Goal: Transaction & Acquisition: Purchase product/service

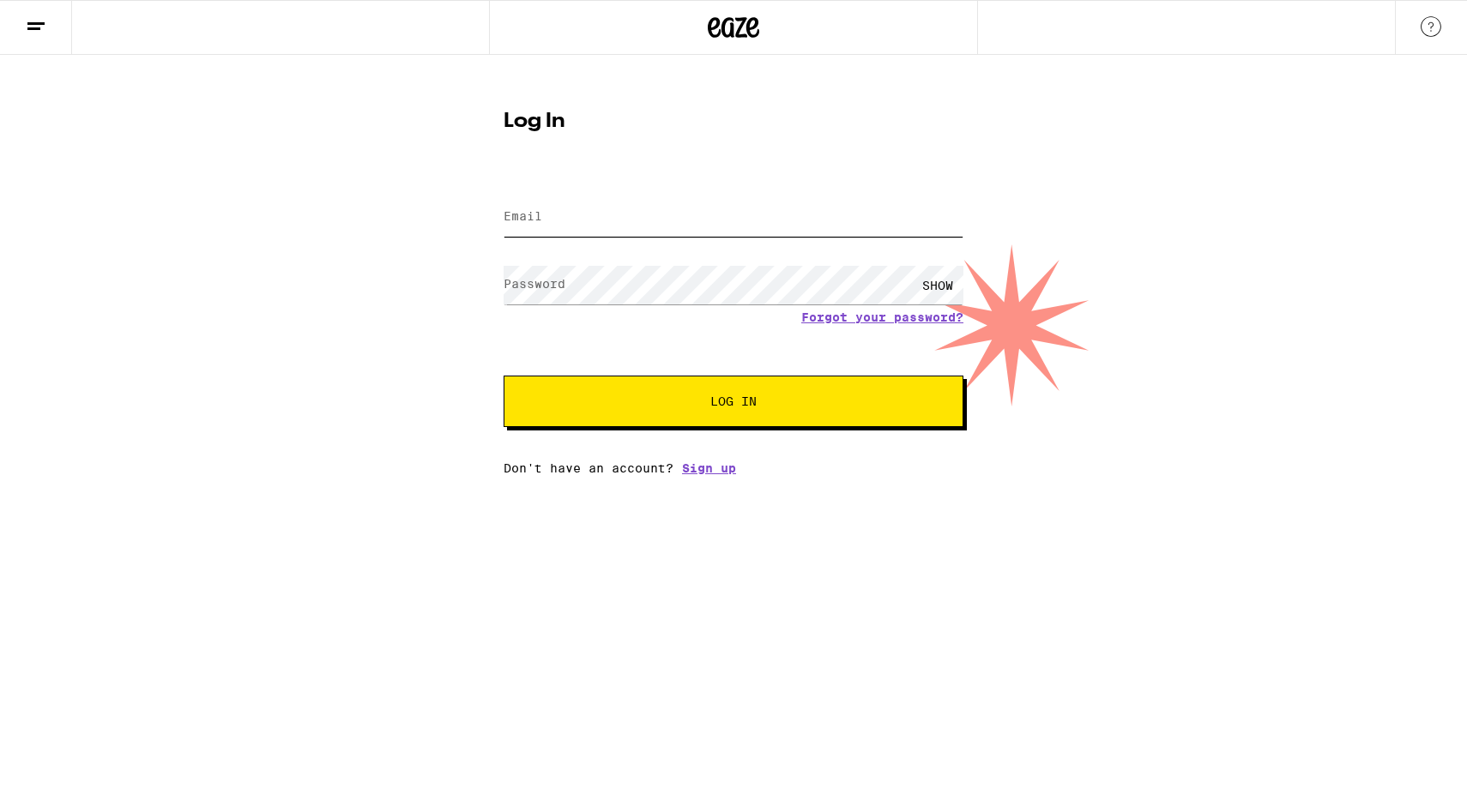
type input "[EMAIL_ADDRESS][DOMAIN_NAME]"
click at [758, 410] on button "Log In" at bounding box center [734, 402] width 460 height 51
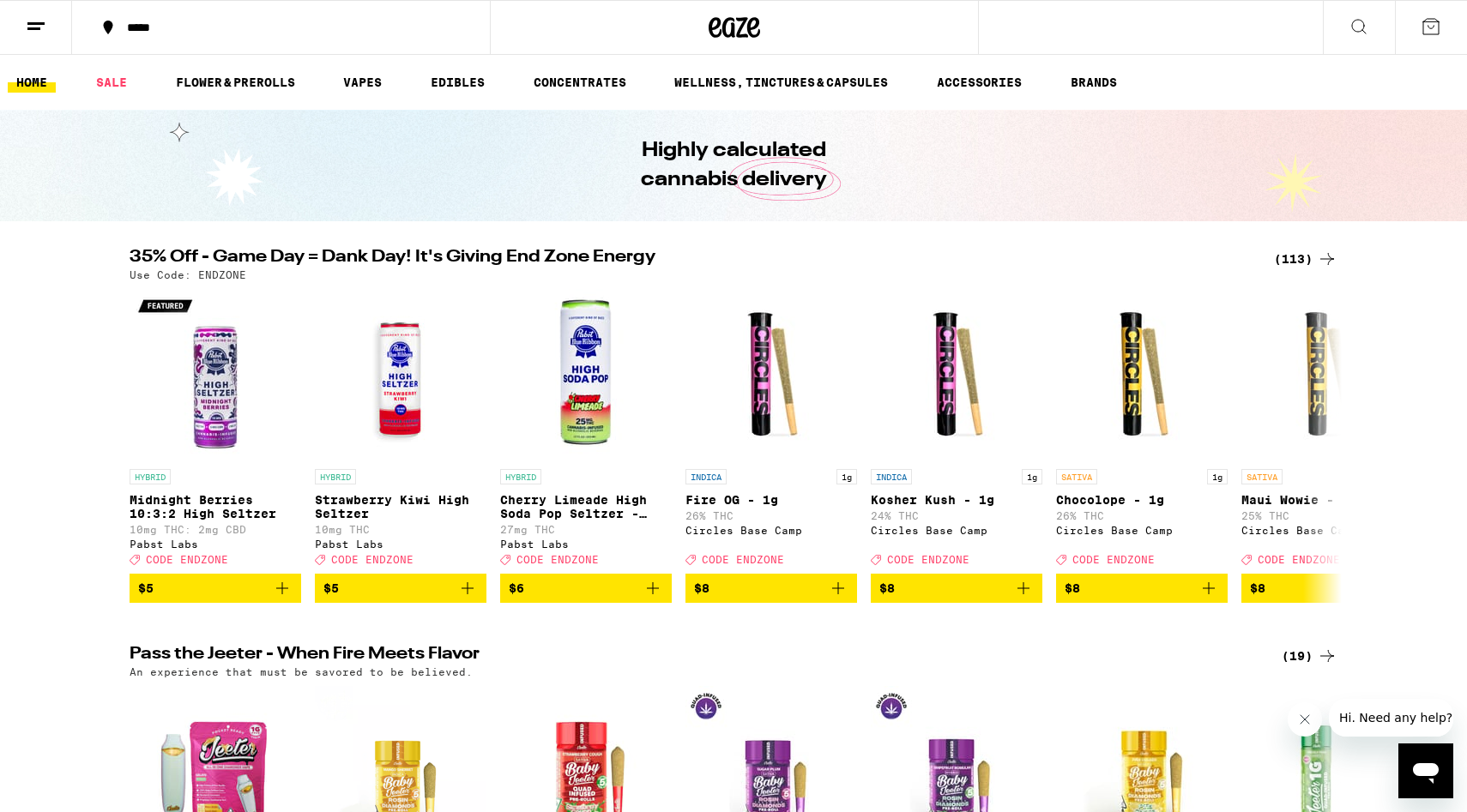
click at [1303, 255] on div "(113)" at bounding box center [1306, 259] width 63 height 21
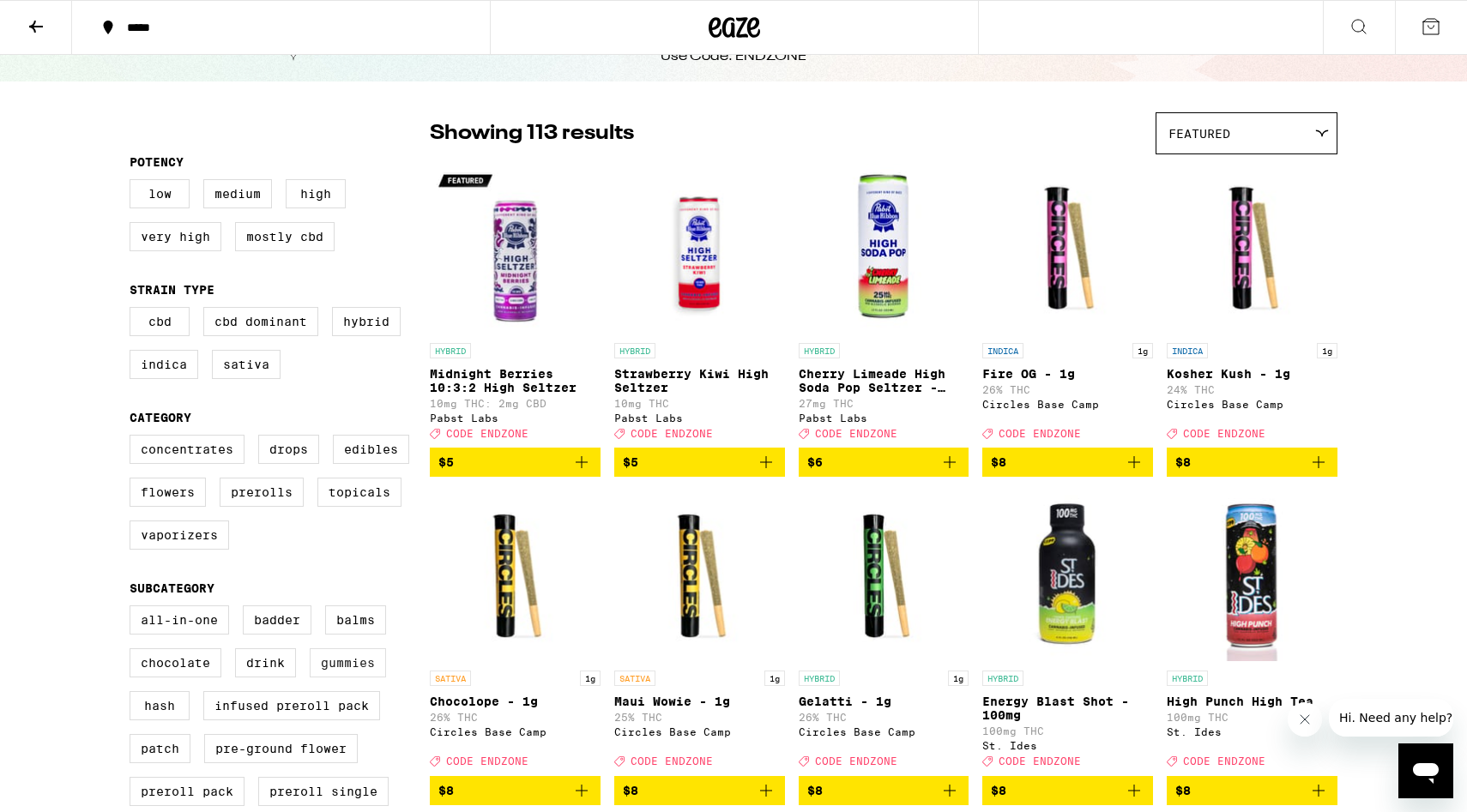
scroll to position [123, 0]
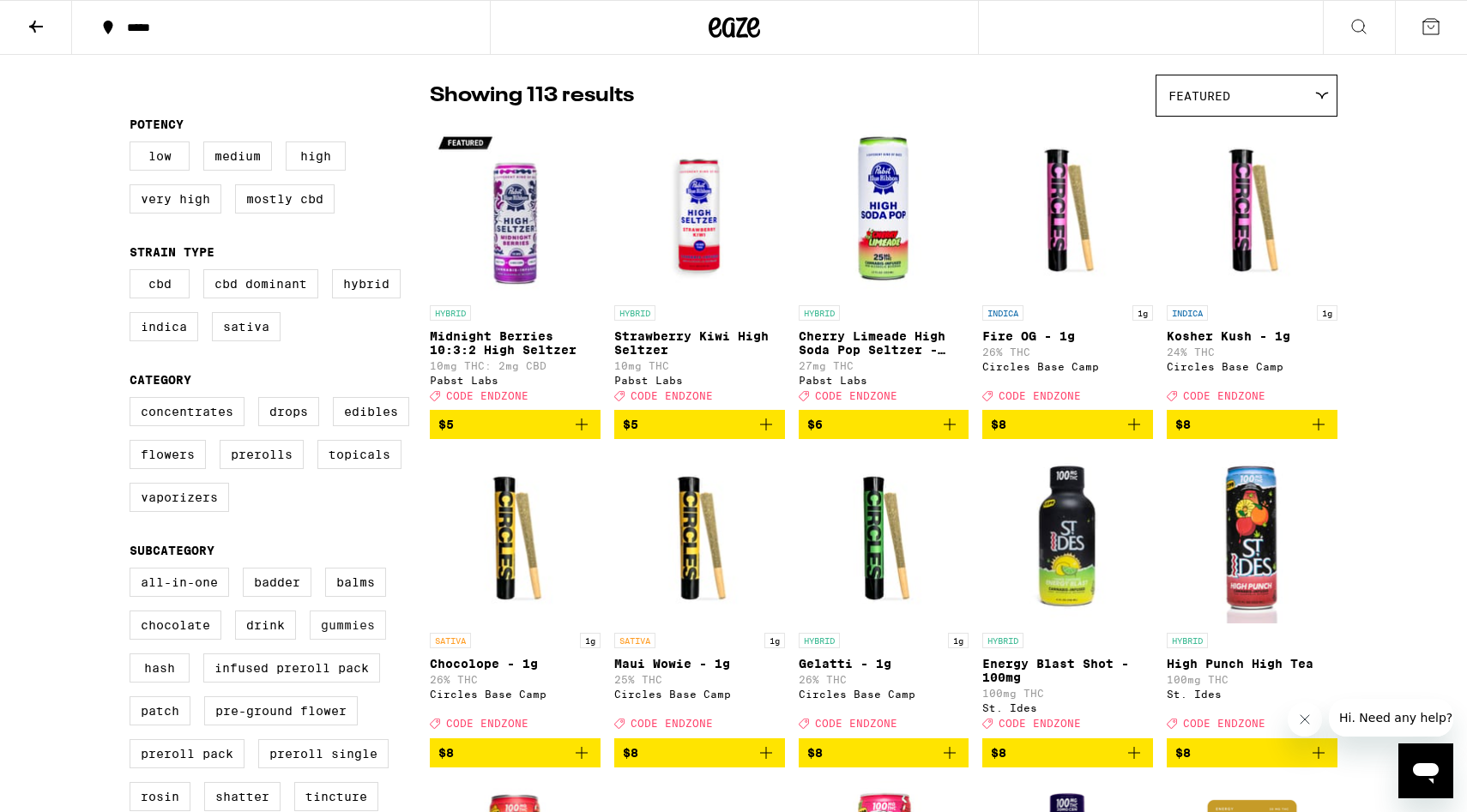
click at [350, 640] on label "Gummies" at bounding box center [349, 626] width 77 height 30
click at [134, 571] on input "Gummies" at bounding box center [133, 571] width 1 height 1
checkbox input "true"
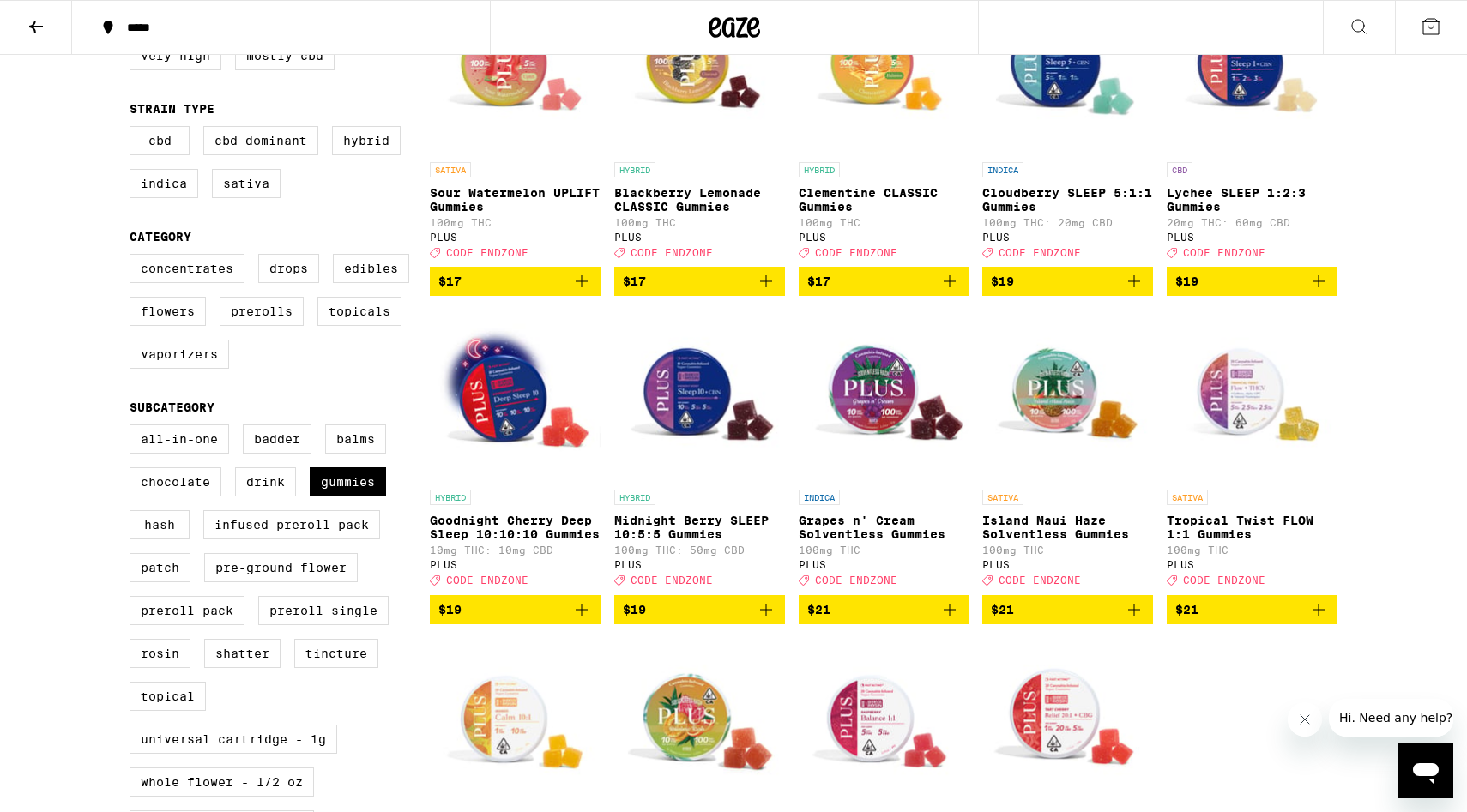
scroll to position [264, 0]
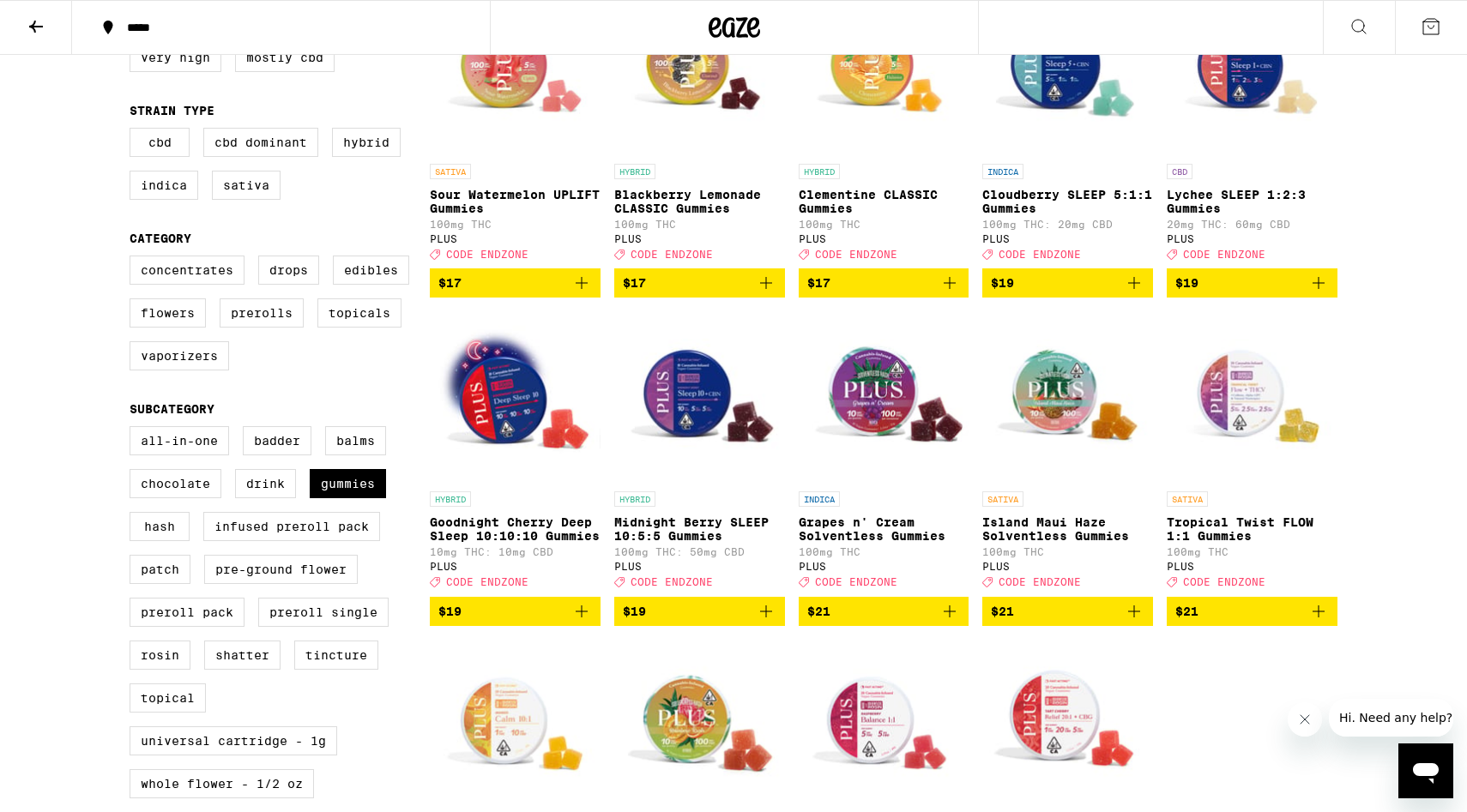
click at [947, 622] on icon "Add to bag" at bounding box center [949, 611] width 21 height 21
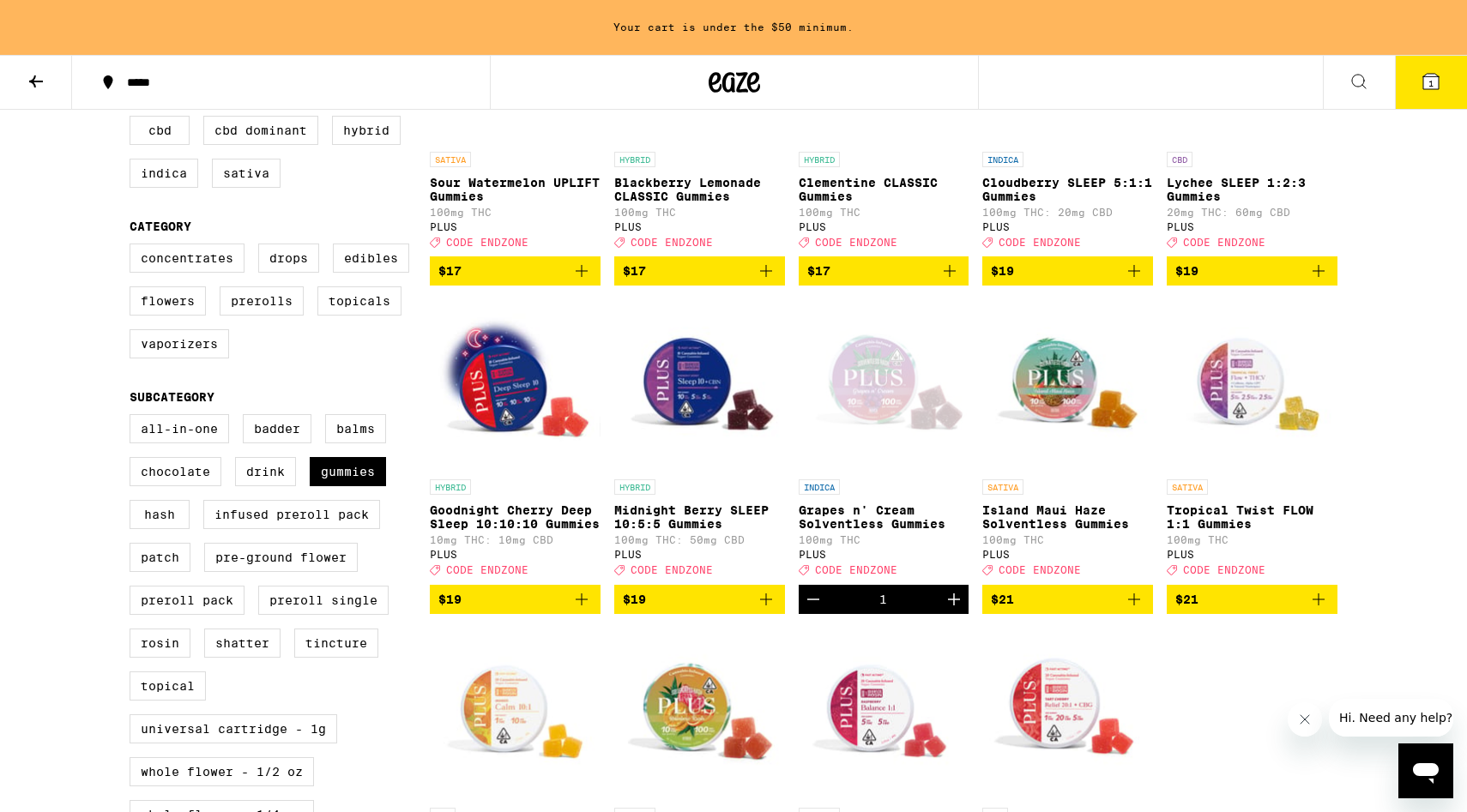
scroll to position [336, 0]
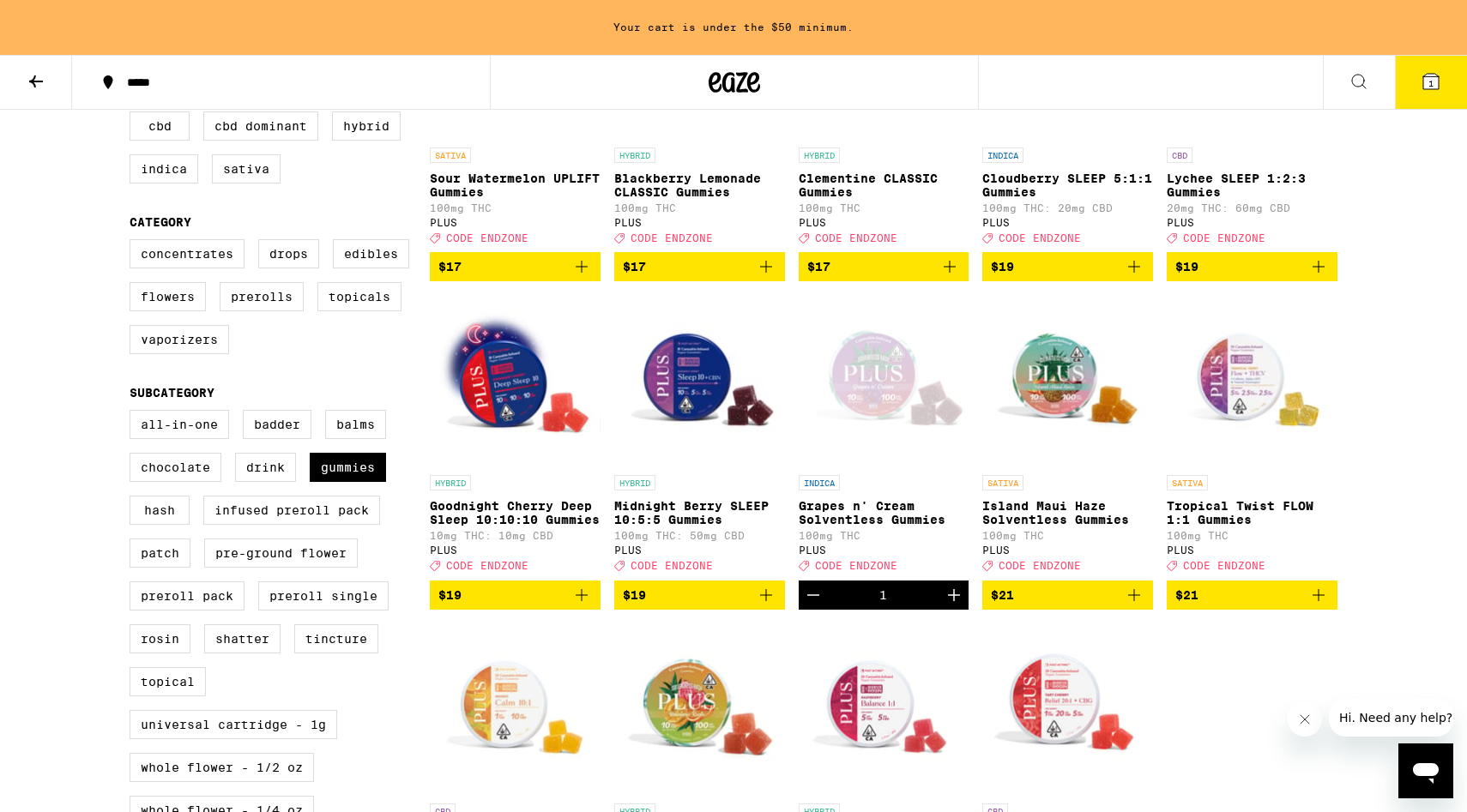
click at [580, 605] on icon "Add to bag" at bounding box center [581, 594] width 21 height 21
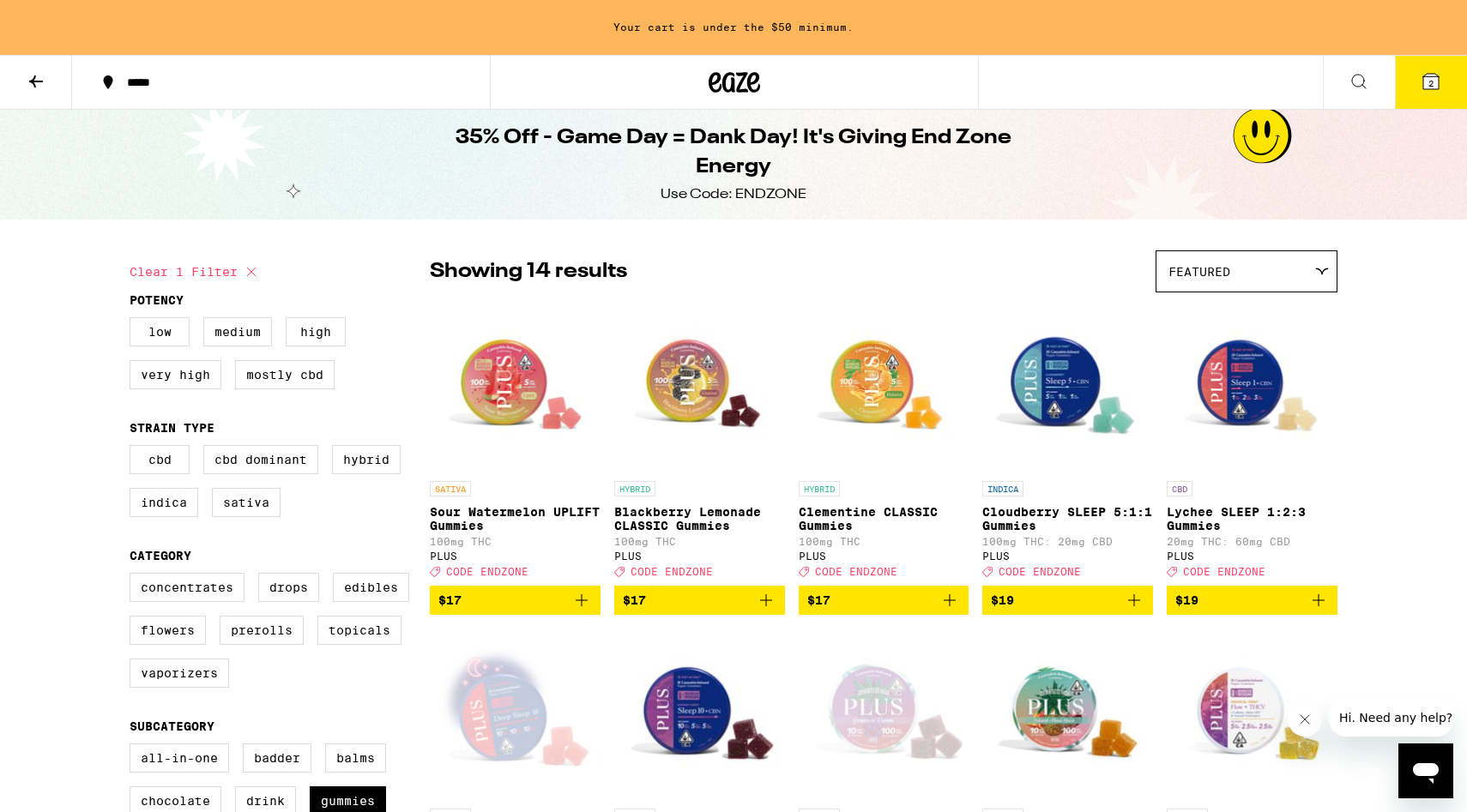
scroll to position [0, 0]
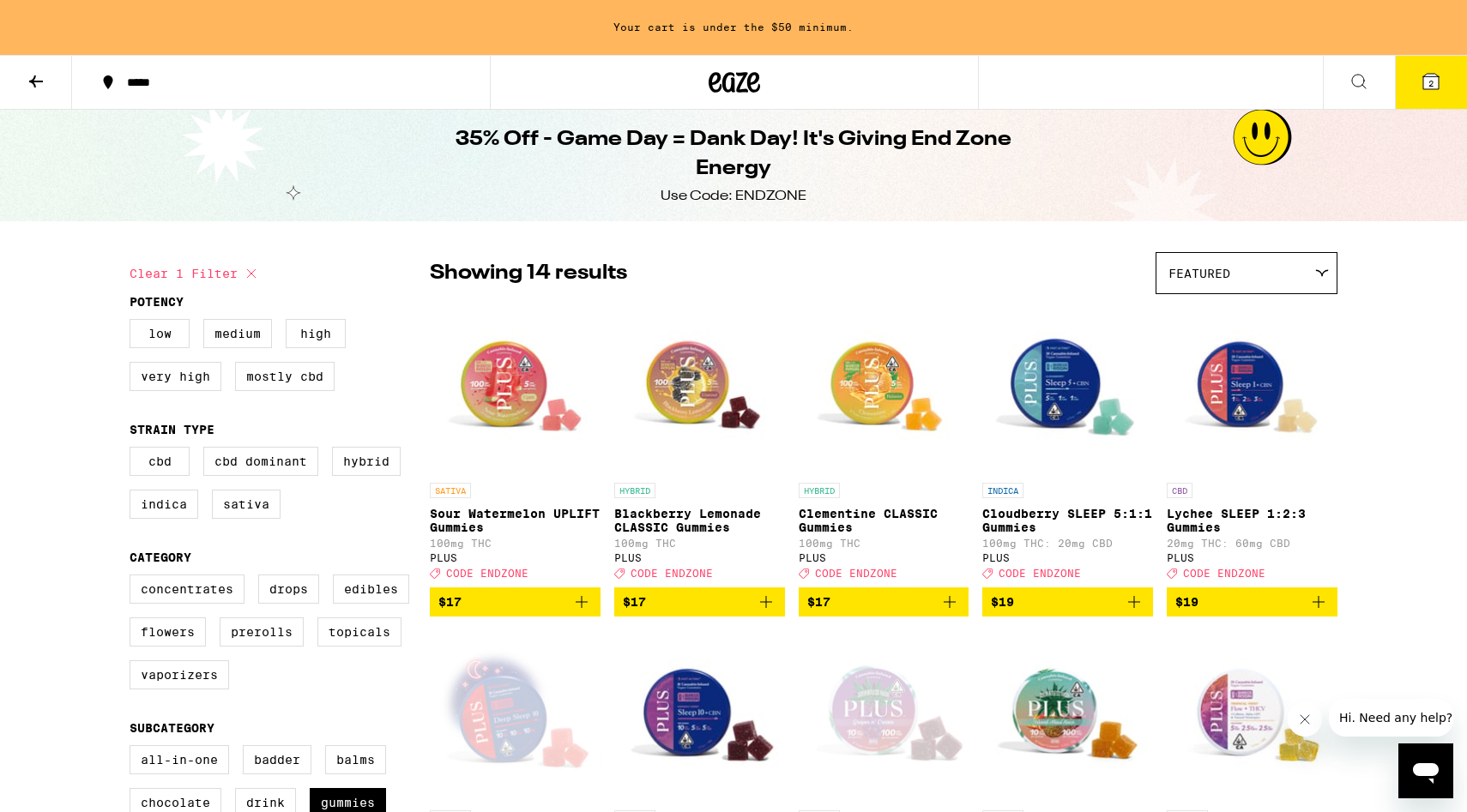
click at [1435, 77] on icon at bounding box center [1432, 82] width 16 height 16
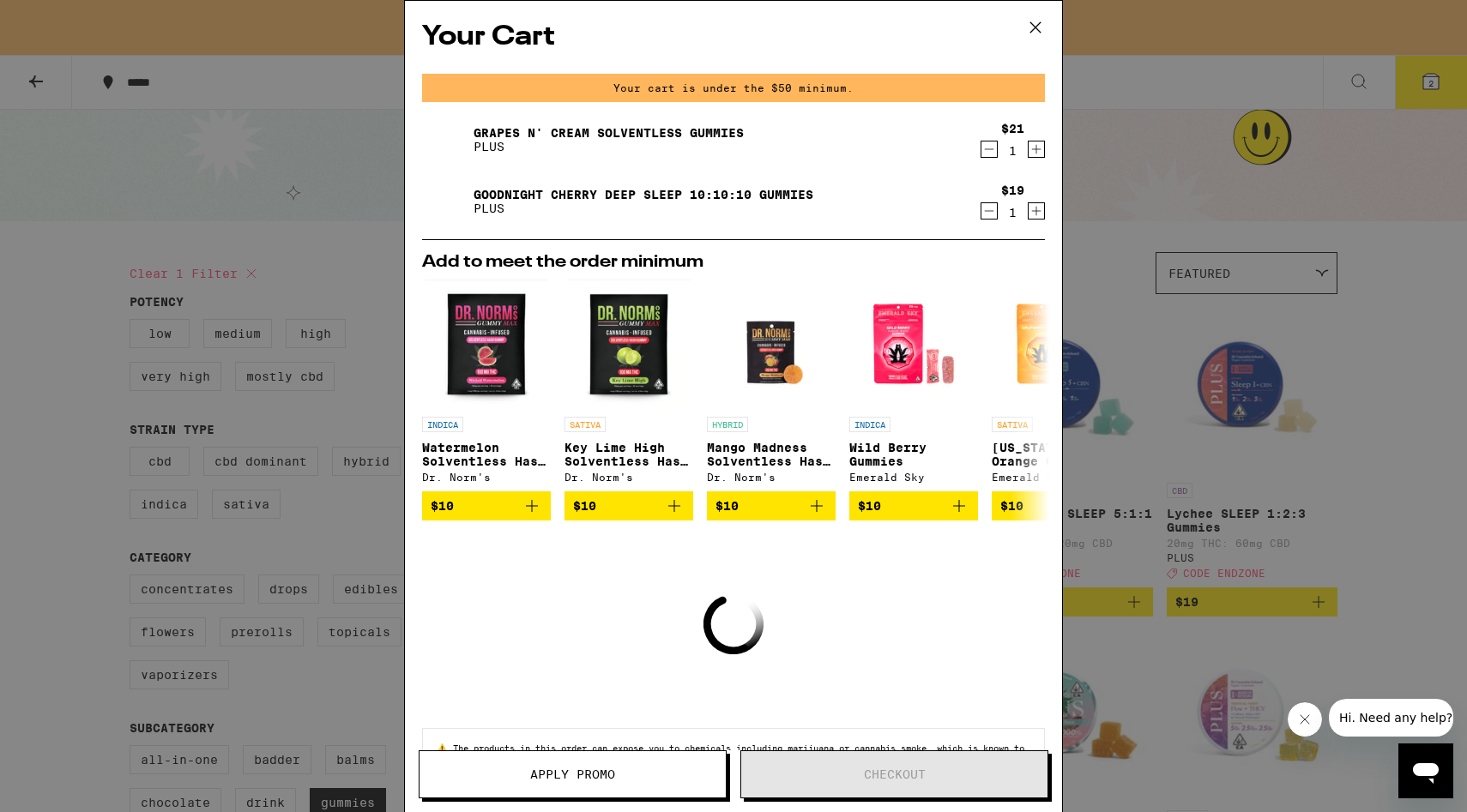
click at [1038, 151] on icon "Increment" at bounding box center [1037, 150] width 10 height 10
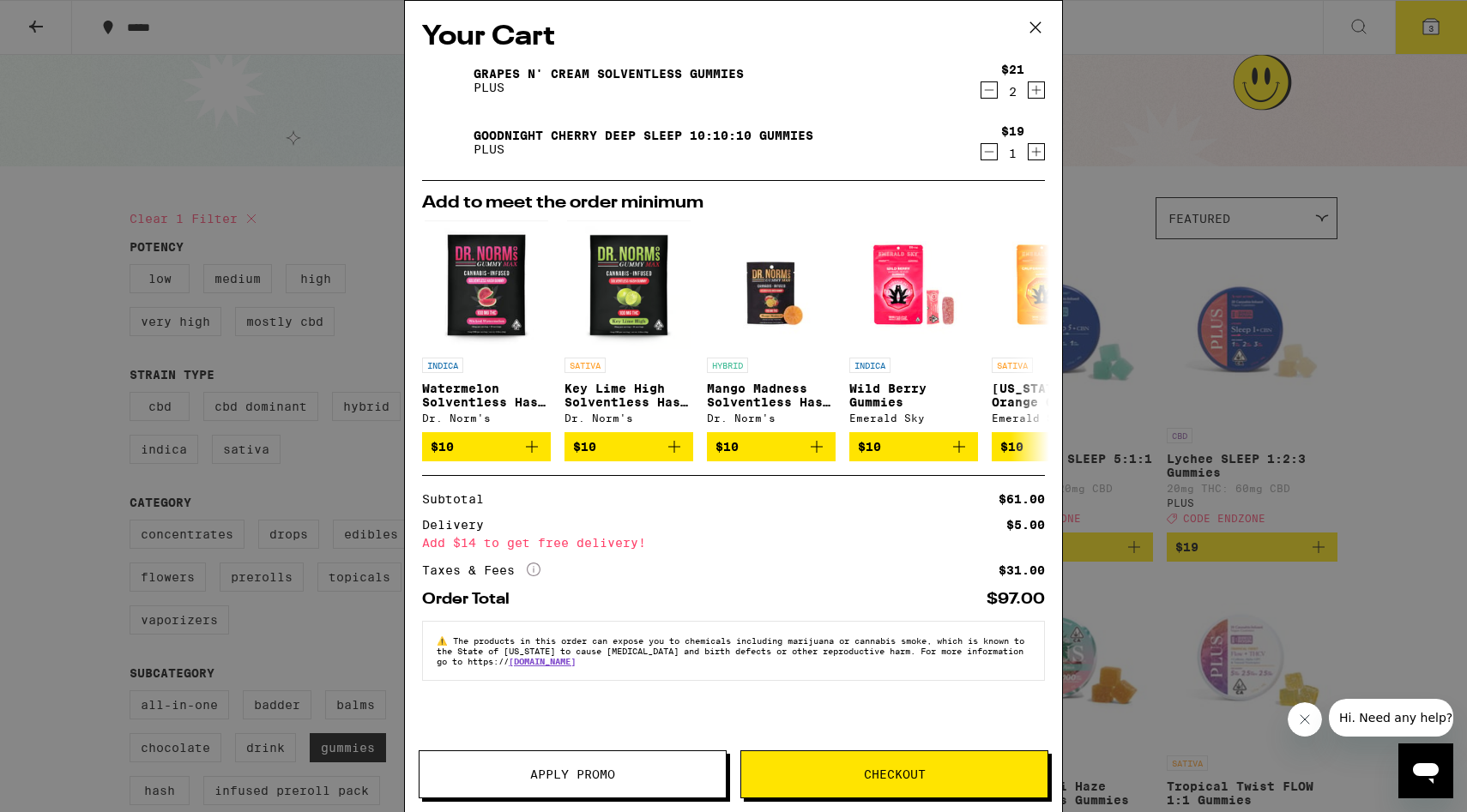
click at [1035, 93] on icon "Increment" at bounding box center [1037, 90] width 16 height 21
click at [1037, 157] on icon "Increment" at bounding box center [1037, 152] width 16 height 21
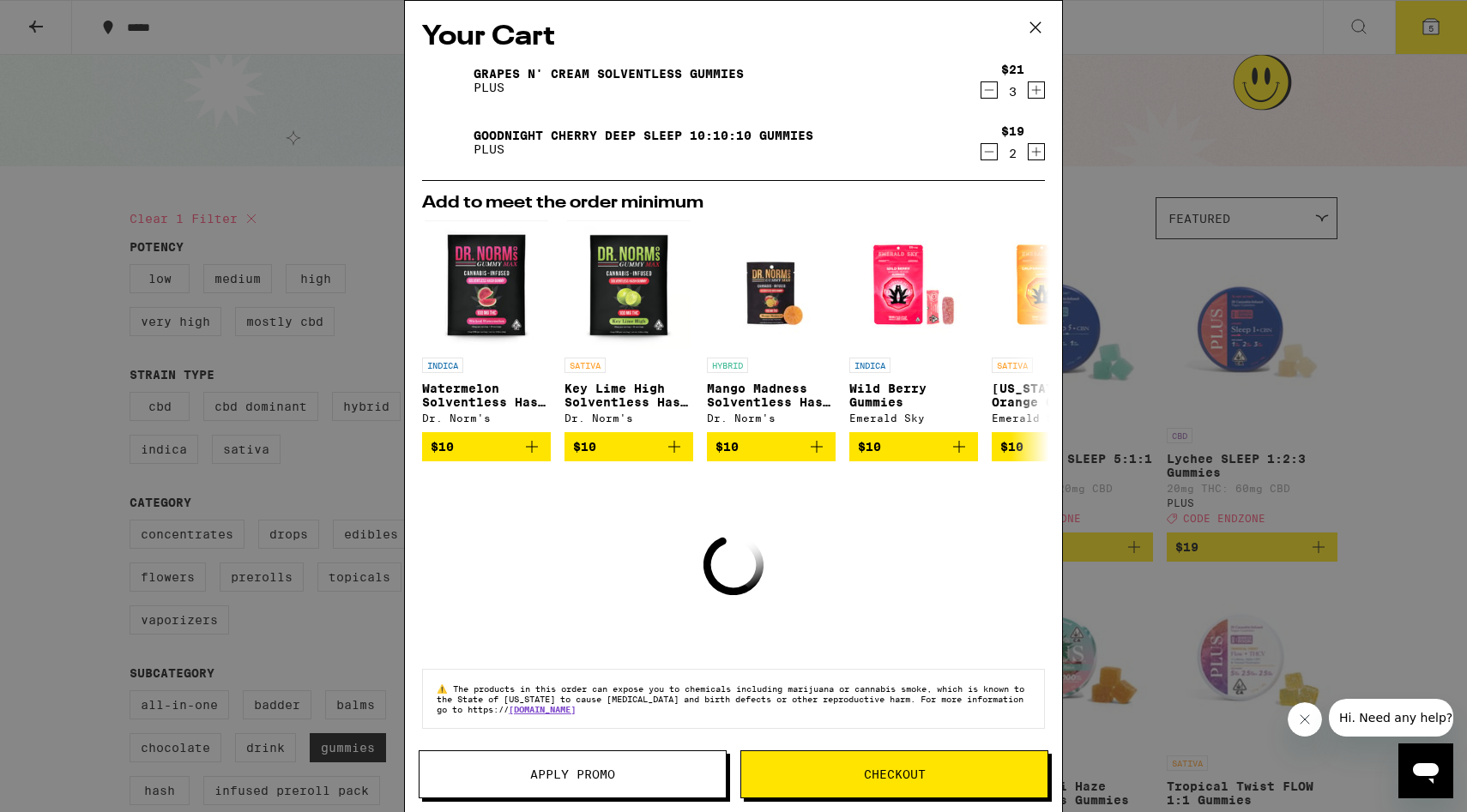
click at [1037, 157] on icon "Increment" at bounding box center [1037, 152] width 16 height 21
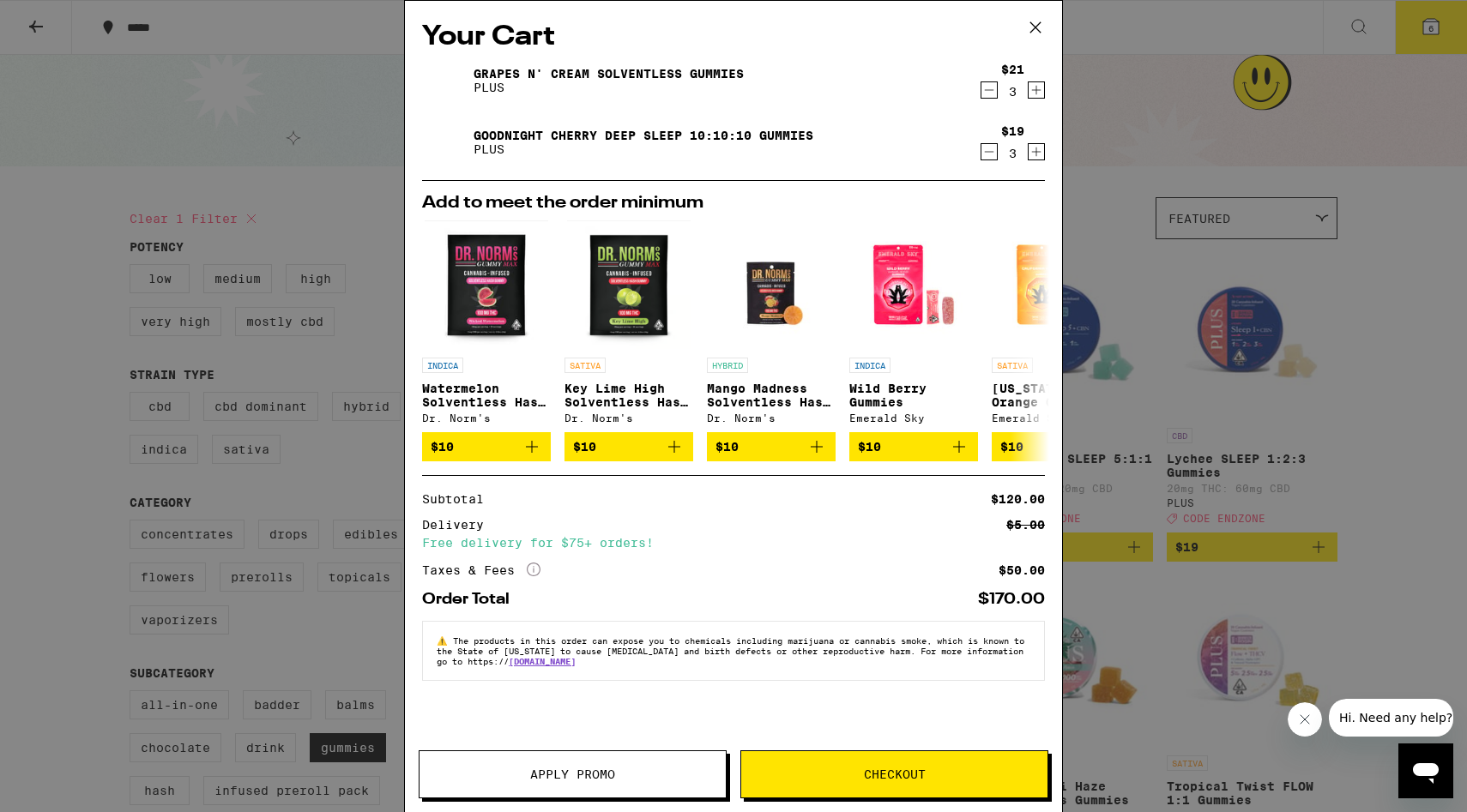
click at [568, 778] on span "Apply Promo" at bounding box center [573, 775] width 85 height 12
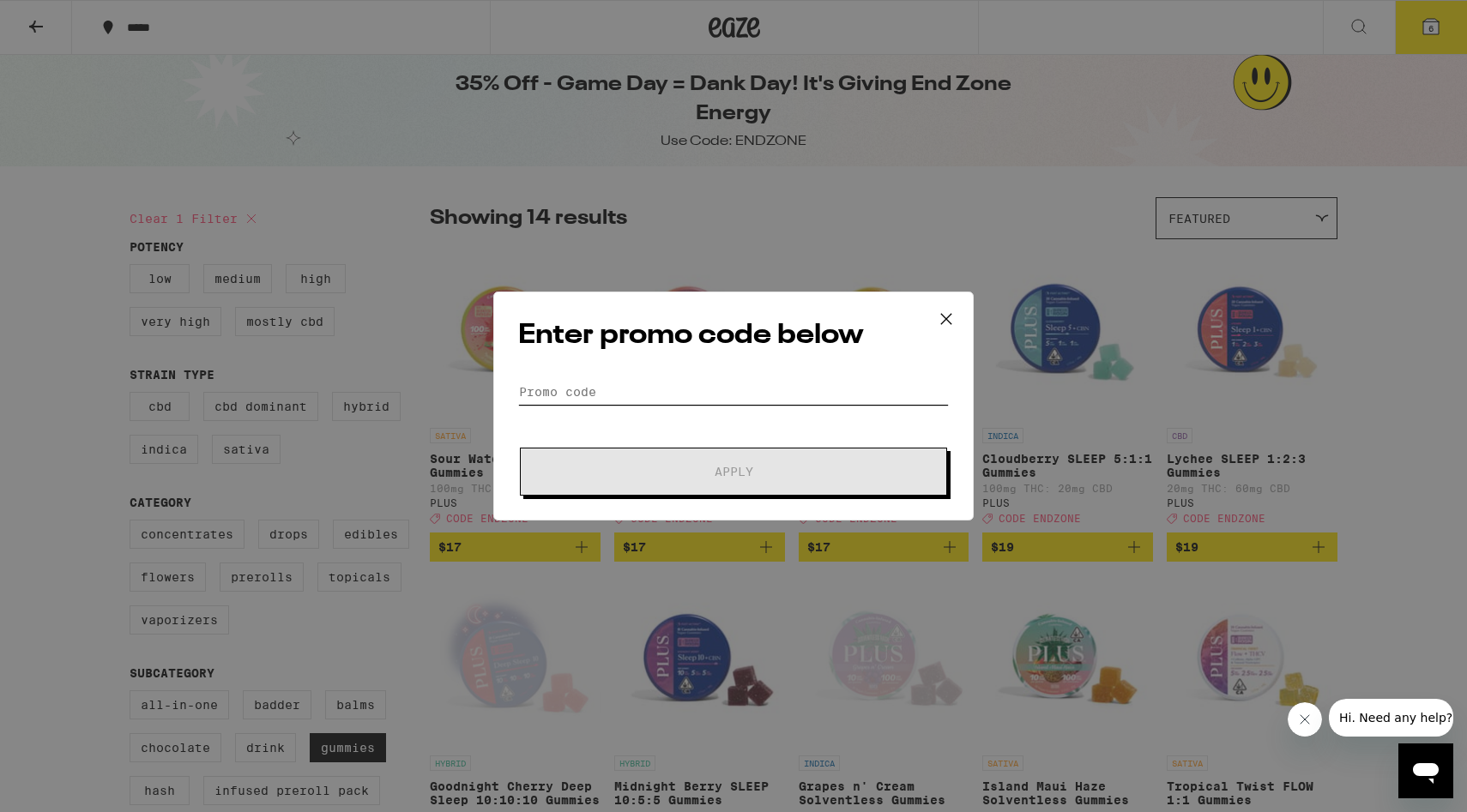
click at [721, 396] on input "Promo Code" at bounding box center [734, 392] width 431 height 26
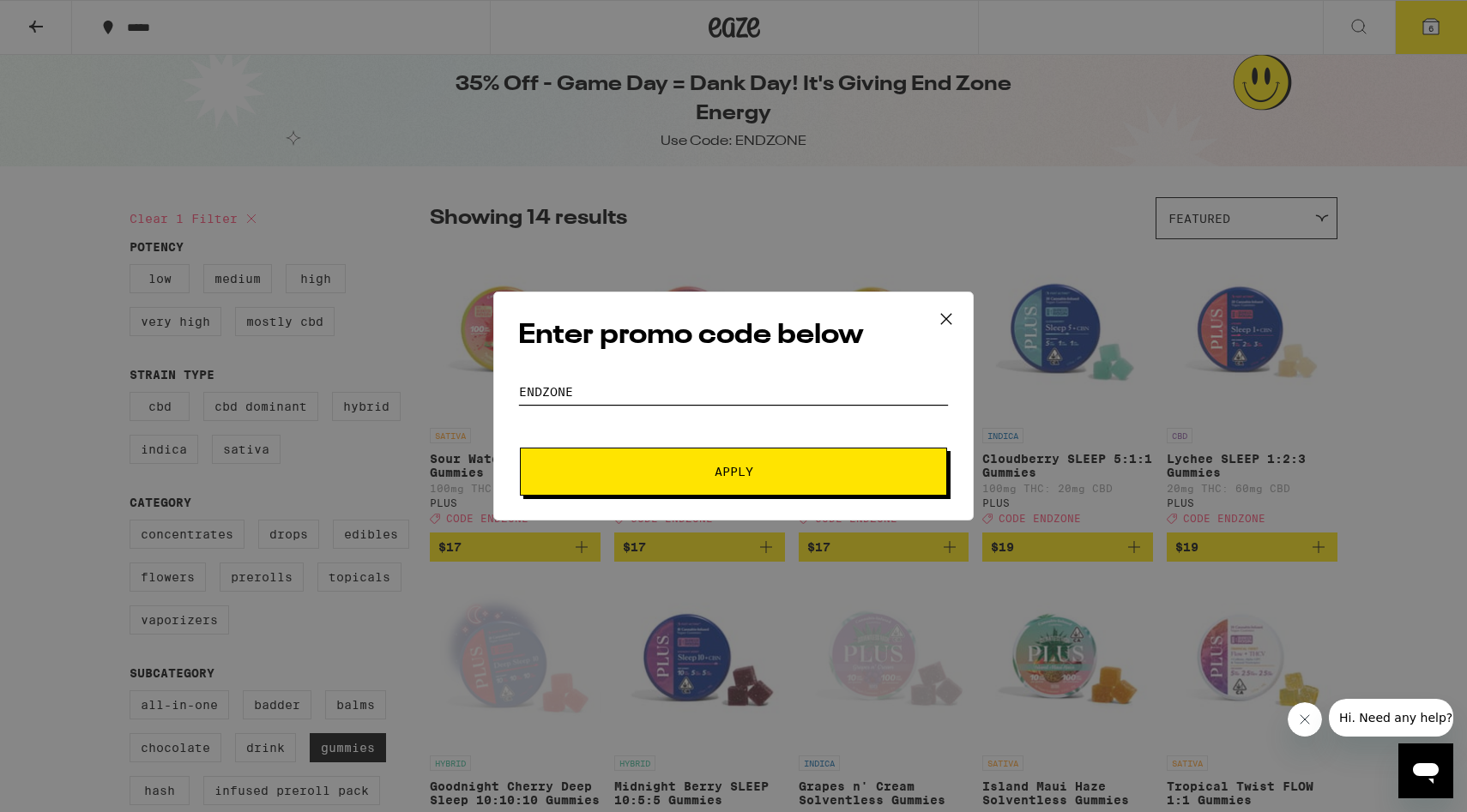
type input "endzone"
click at [725, 470] on span "Apply" at bounding box center [734, 471] width 38 height 12
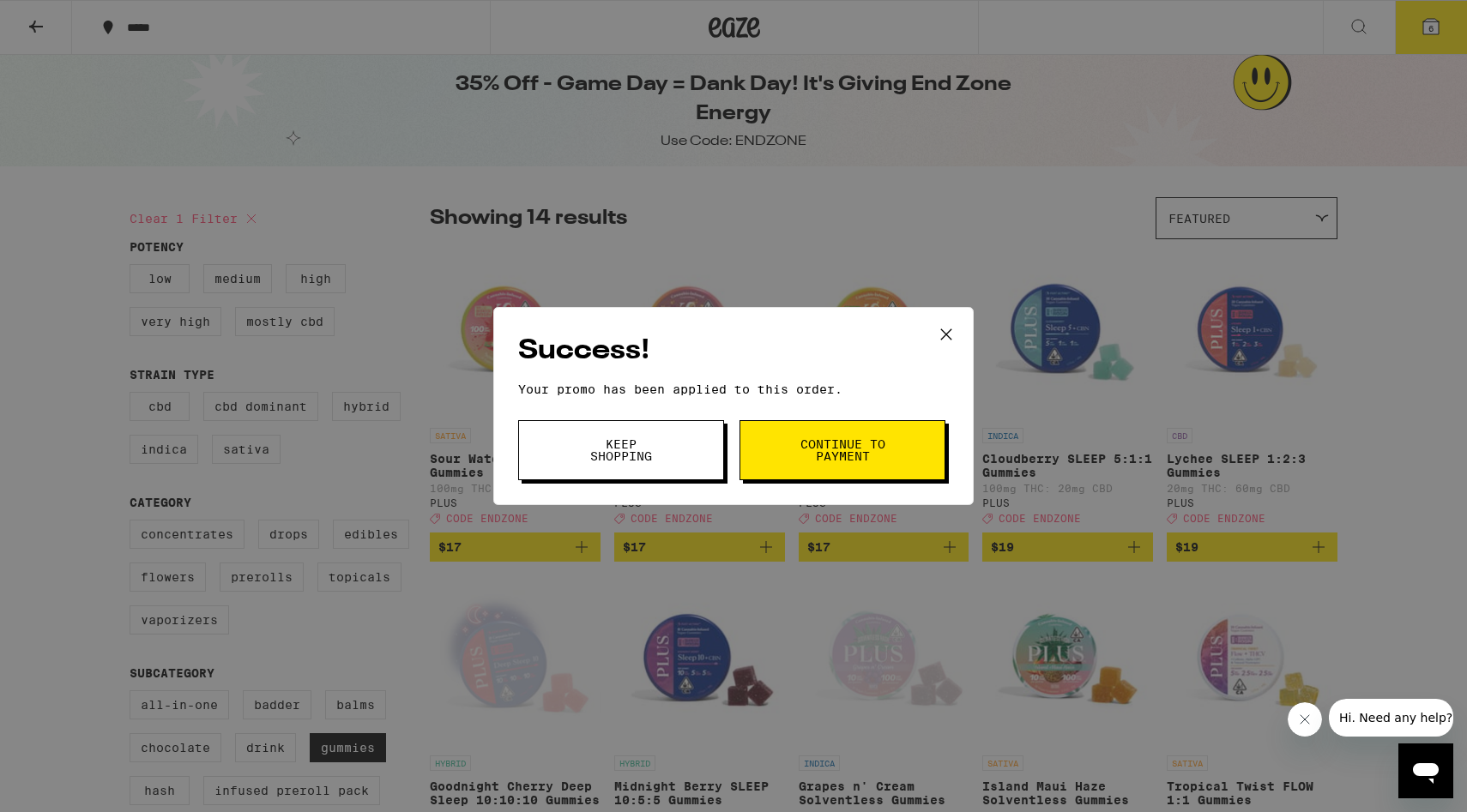
click at [659, 463] on span "Keep Shopping" at bounding box center [621, 450] width 88 height 24
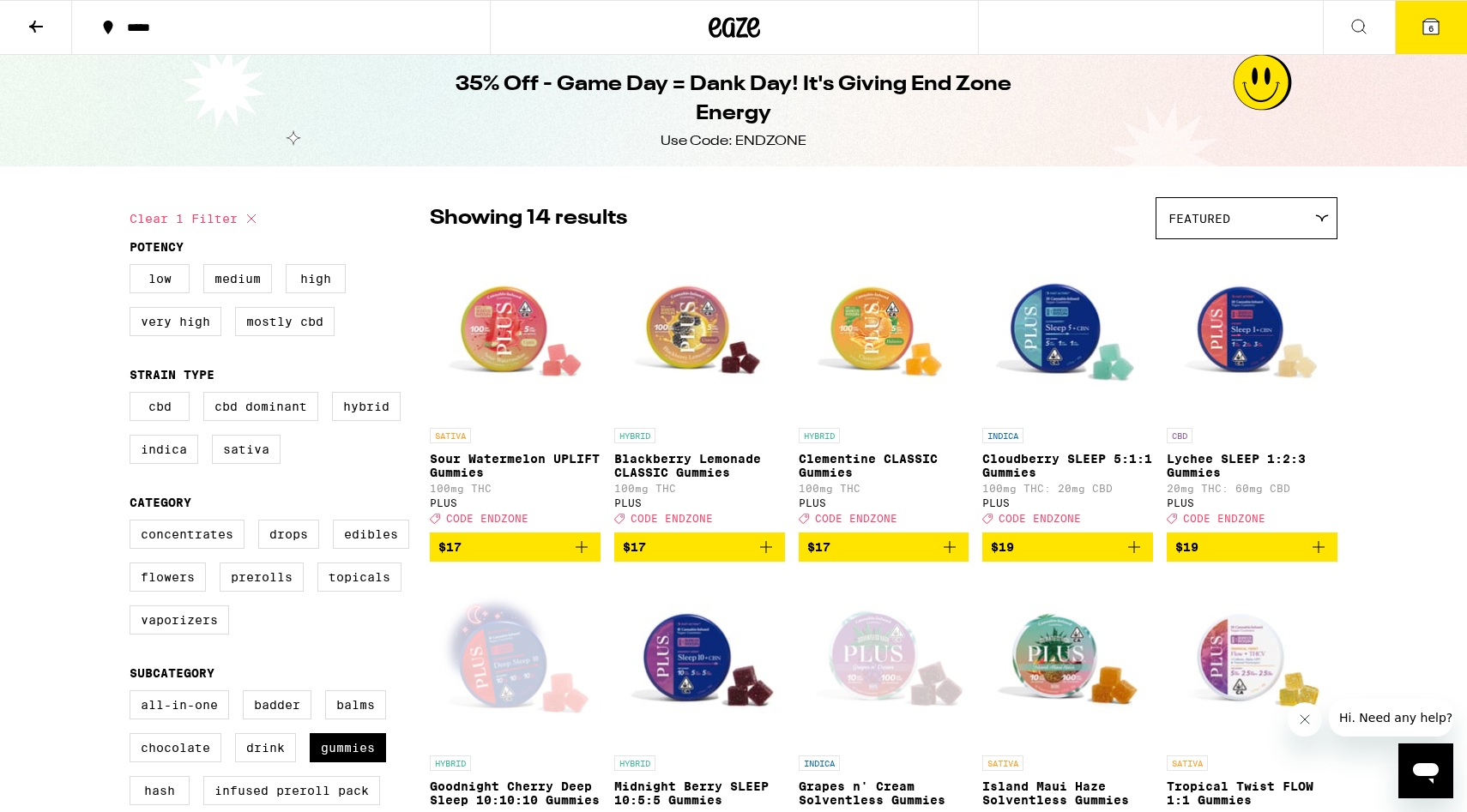
click at [1439, 24] on icon at bounding box center [1431, 27] width 21 height 21
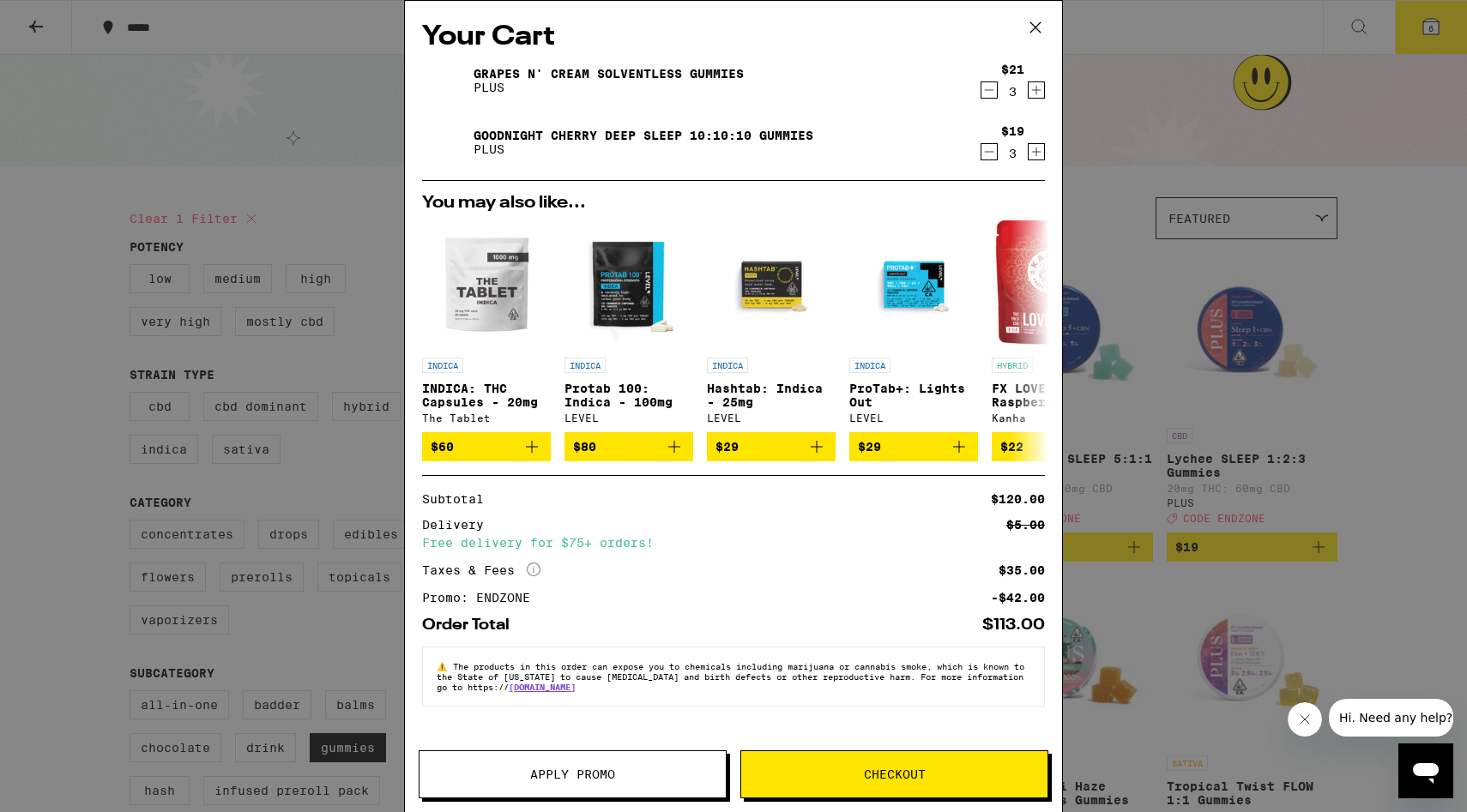
click at [1035, 90] on icon "Increment" at bounding box center [1037, 90] width 16 height 21
click at [1035, 152] on icon "Increment" at bounding box center [1037, 152] width 16 height 21
click at [882, 780] on span "Checkout" at bounding box center [895, 775] width 62 height 12
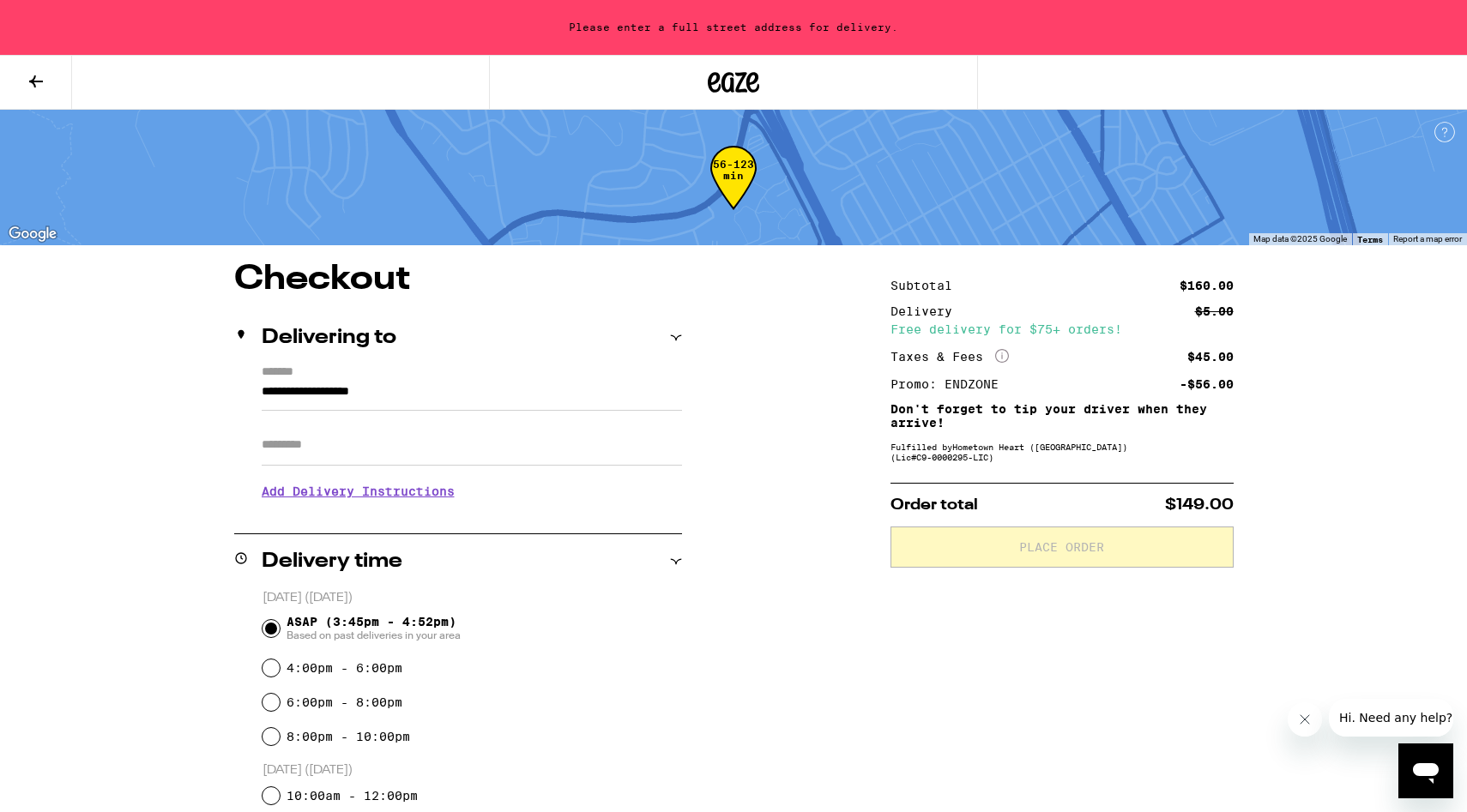
click at [424, 391] on input "**********" at bounding box center [472, 397] width 420 height 30
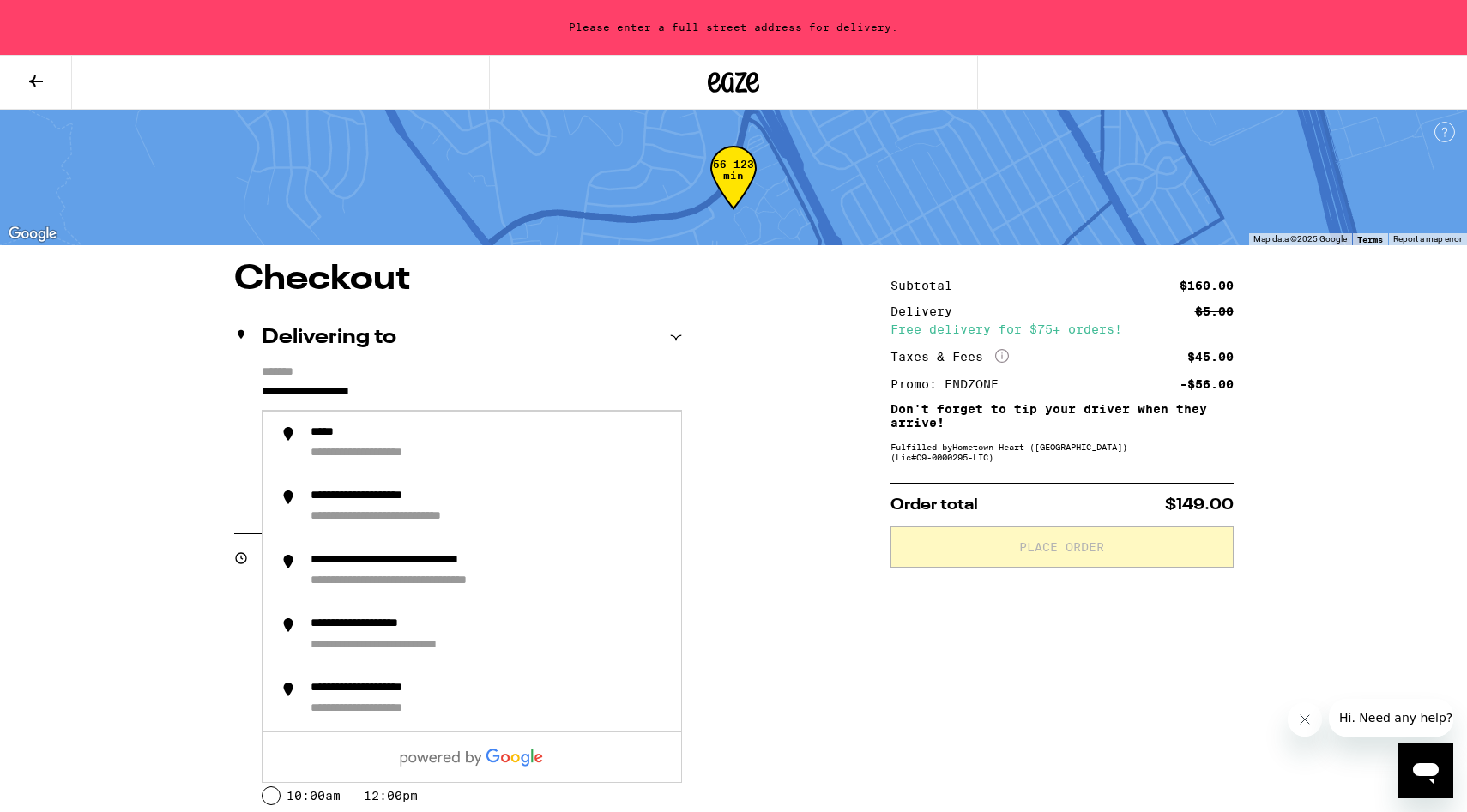
drag, startPoint x: 464, startPoint y: 398, endPoint x: 272, endPoint y: 332, distance: 203.0
click at [272, 334] on div "**********" at bounding box center [458, 421] width 448 height 223
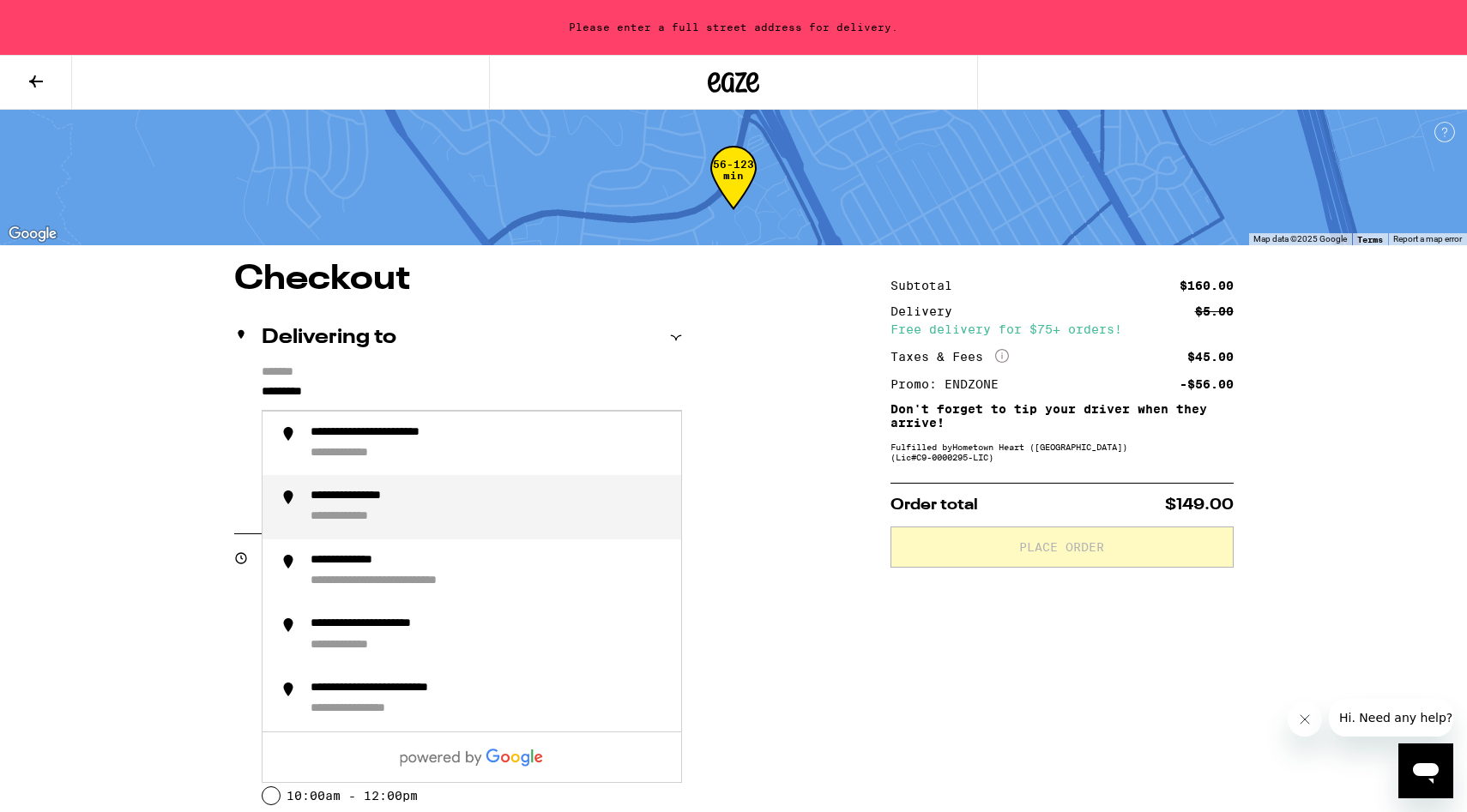
click at [349, 513] on div "**********" at bounding box center [360, 518] width 101 height 17
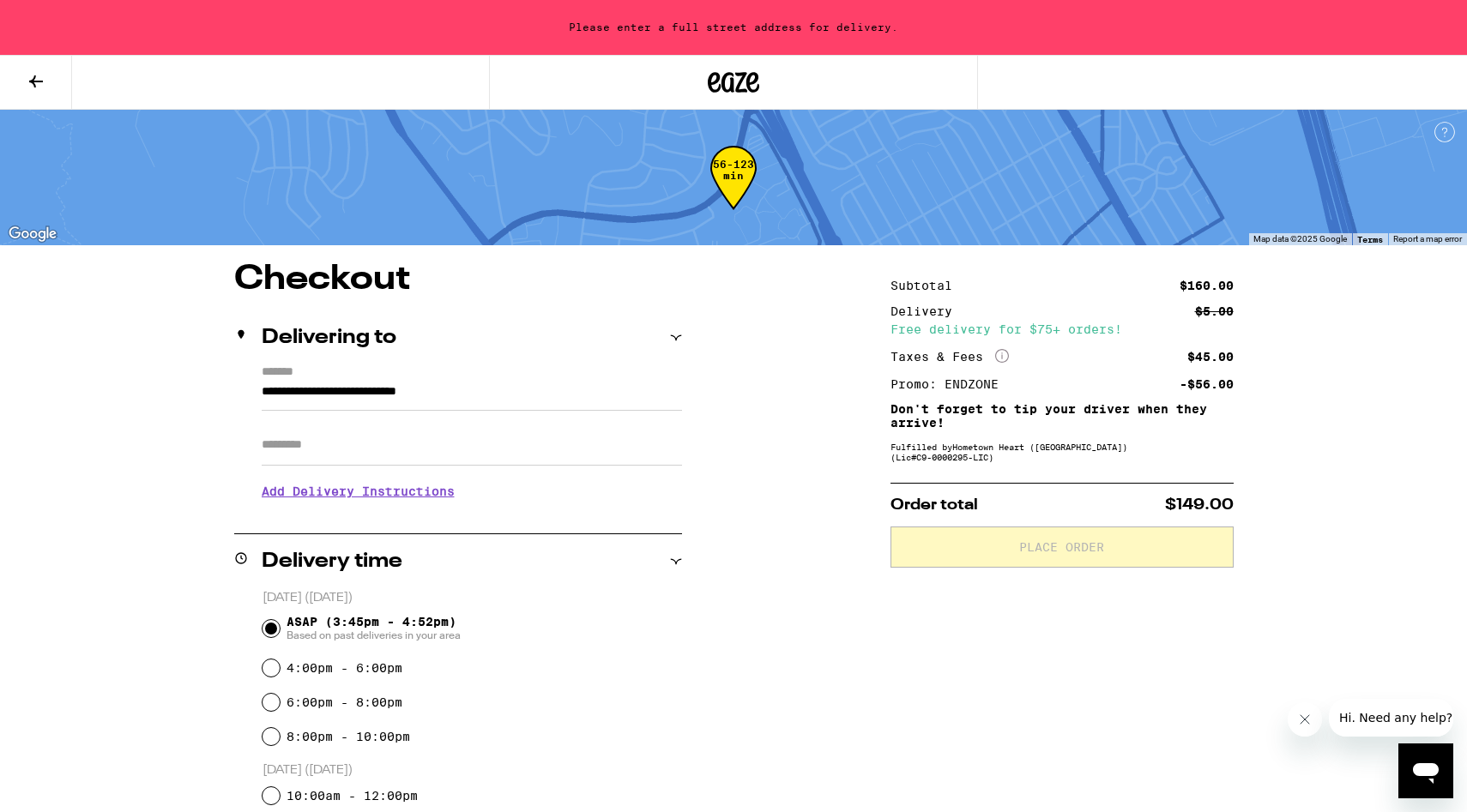
type input "**********"
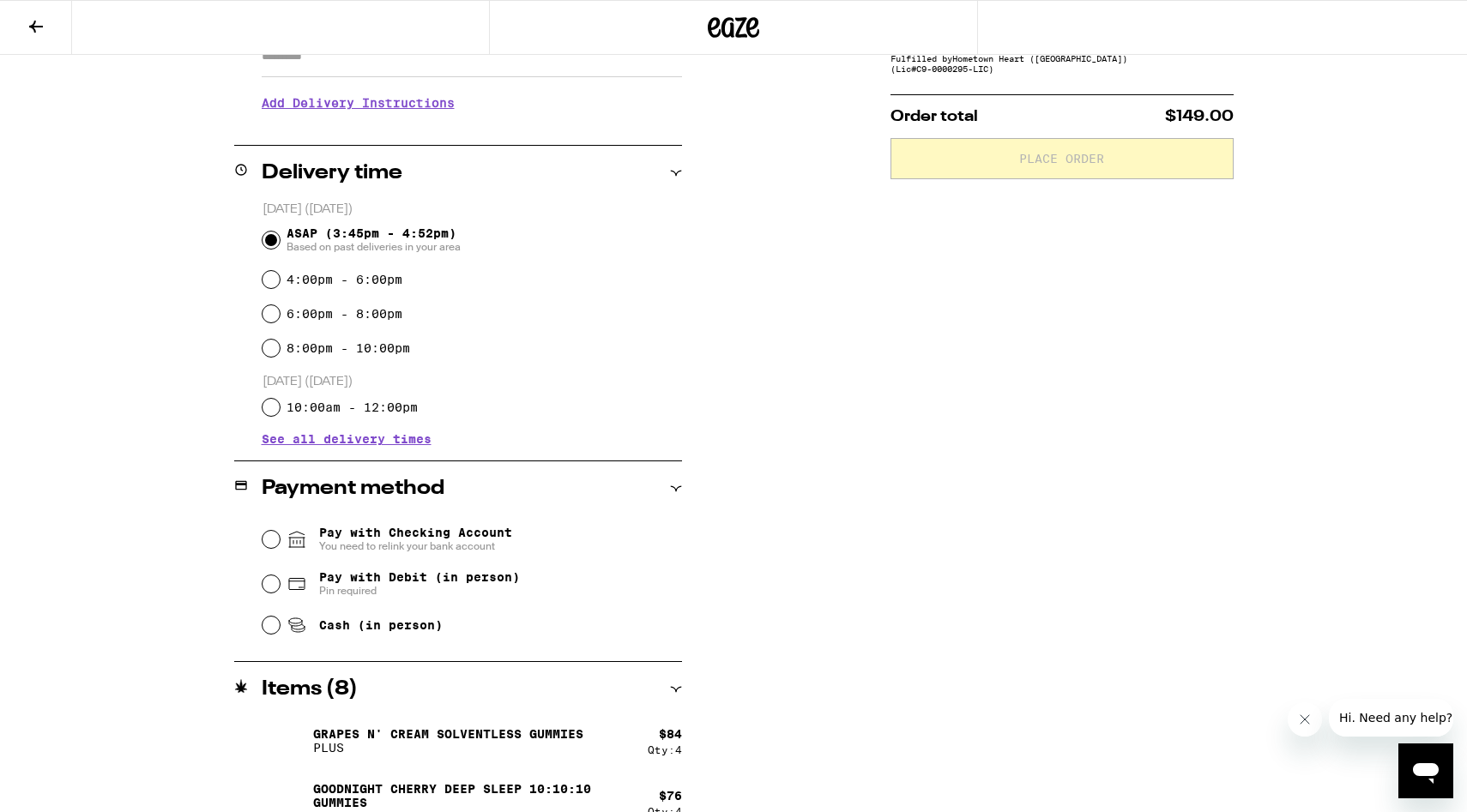
scroll to position [363, 0]
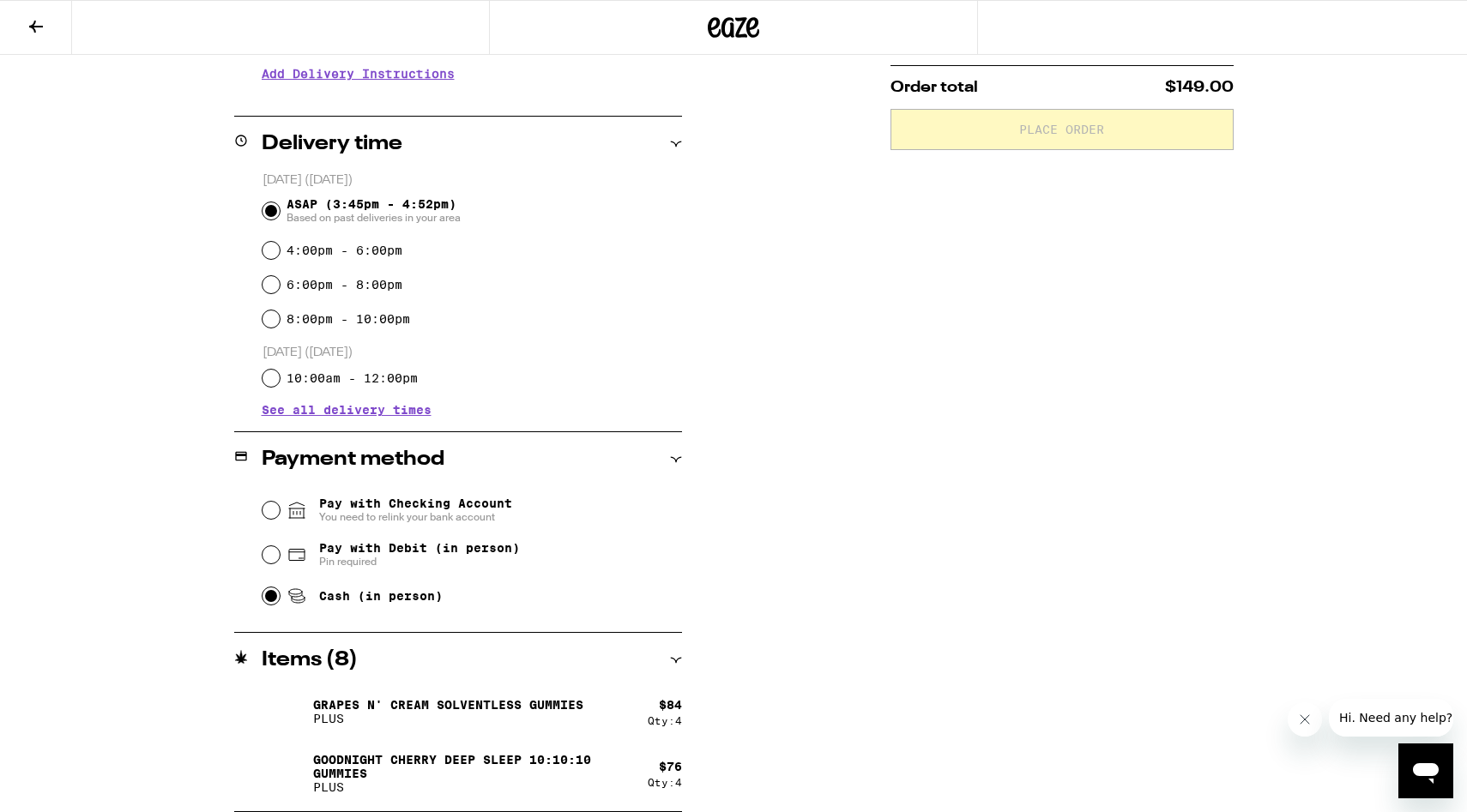
click at [272, 599] on input "Cash (in person)" at bounding box center [271, 595] width 17 height 17
radio input "true"
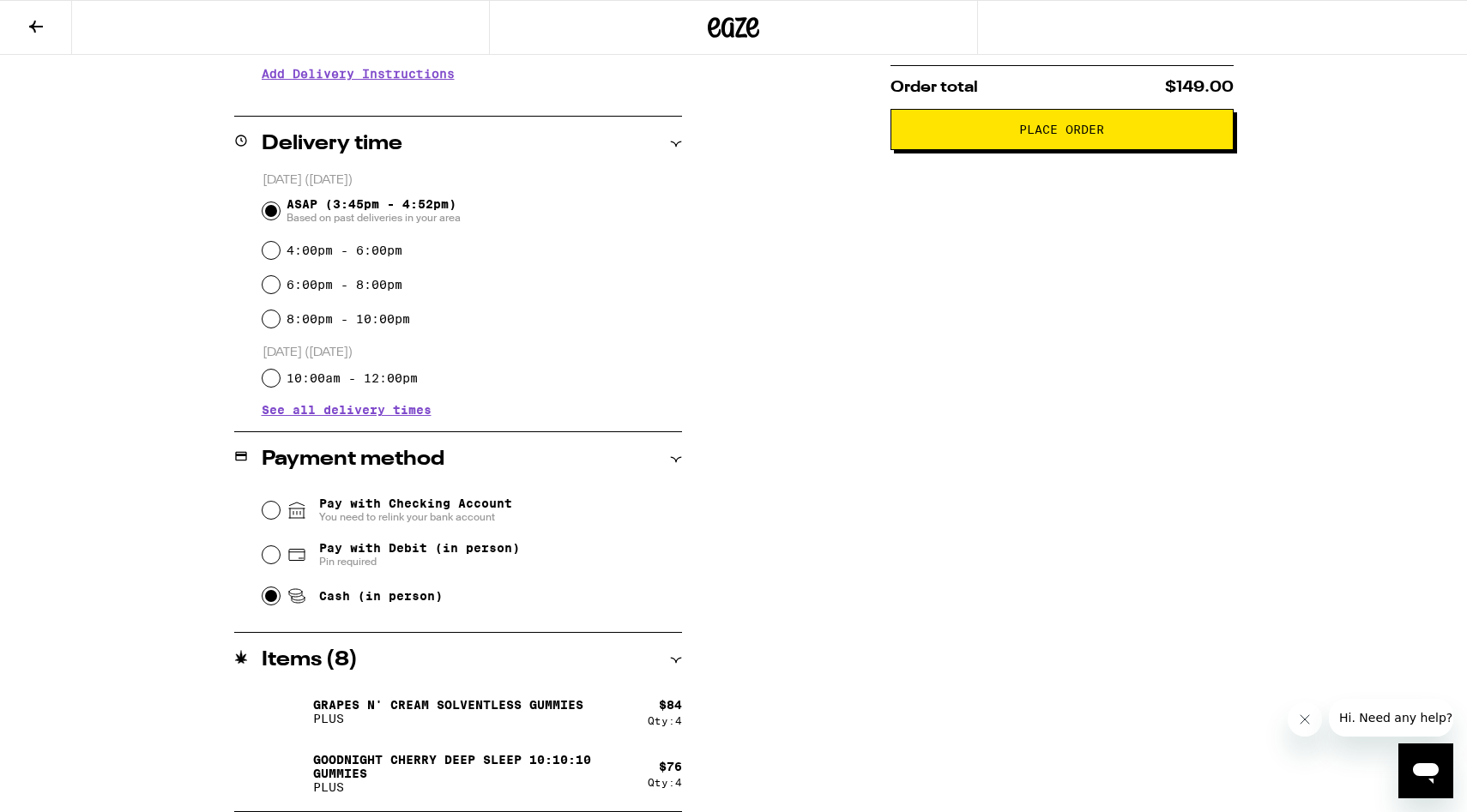
scroll to position [0, 0]
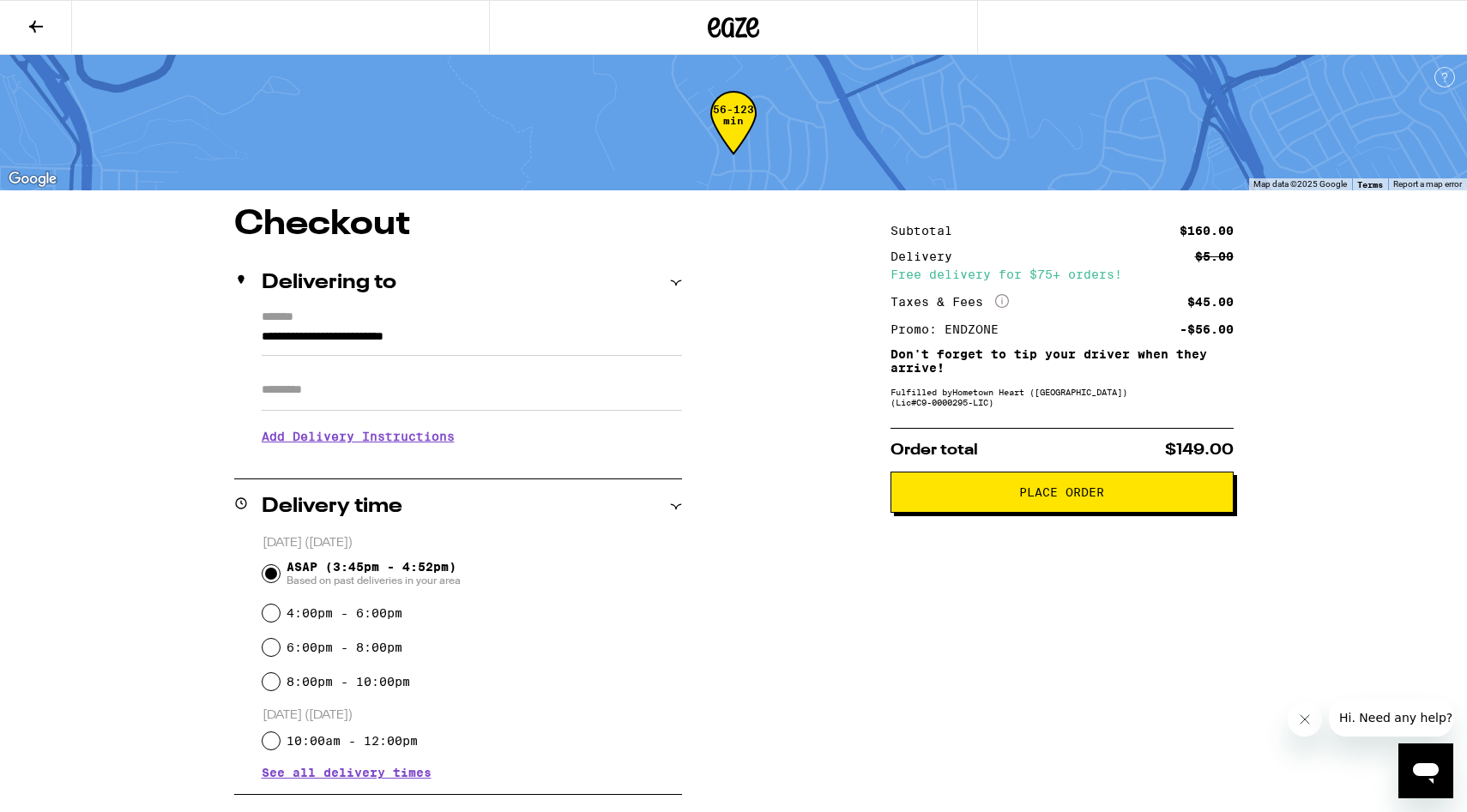
click at [1052, 509] on button "Place Order" at bounding box center [1062, 492] width 344 height 41
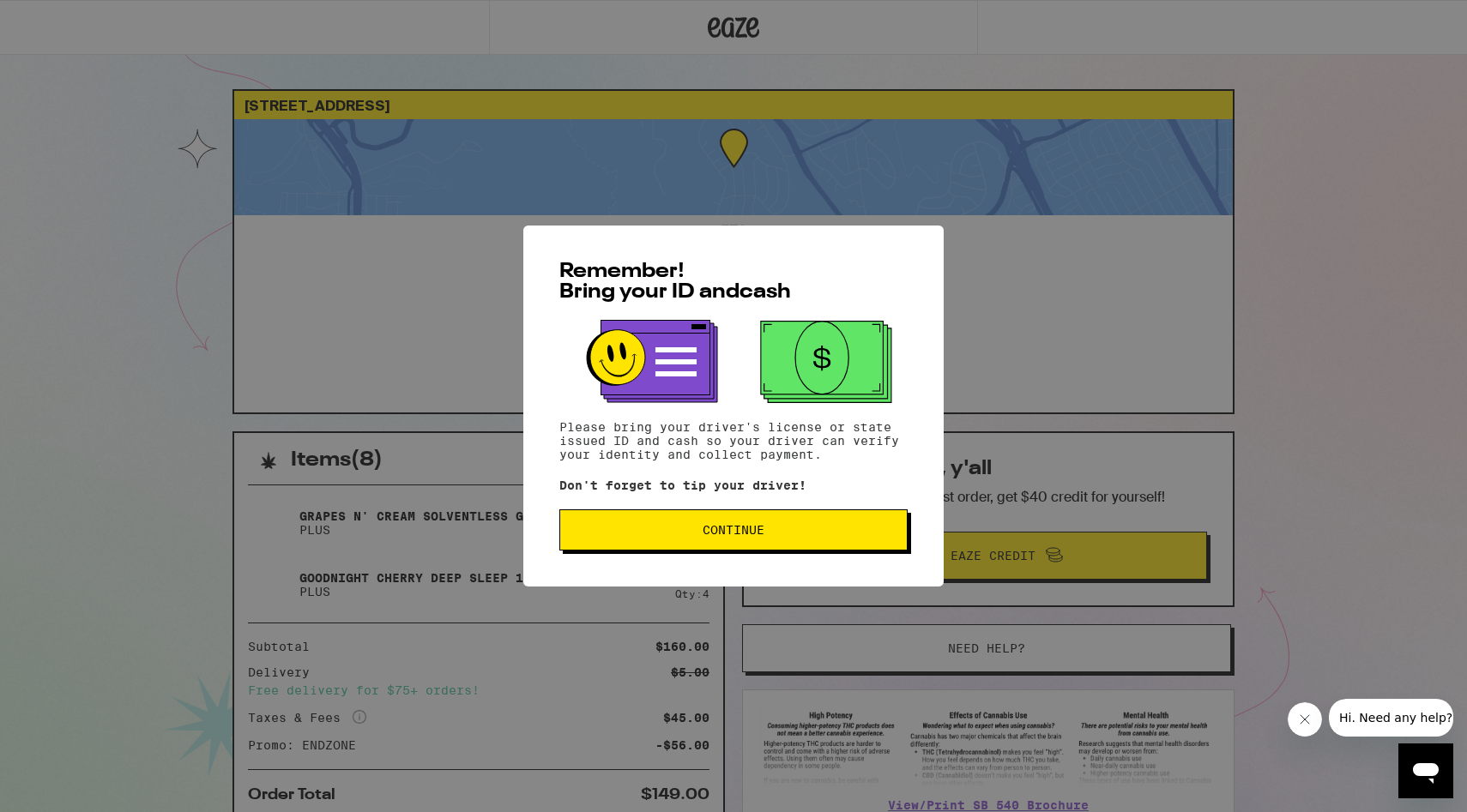
click at [772, 536] on span "Continue" at bounding box center [734, 530] width 319 height 12
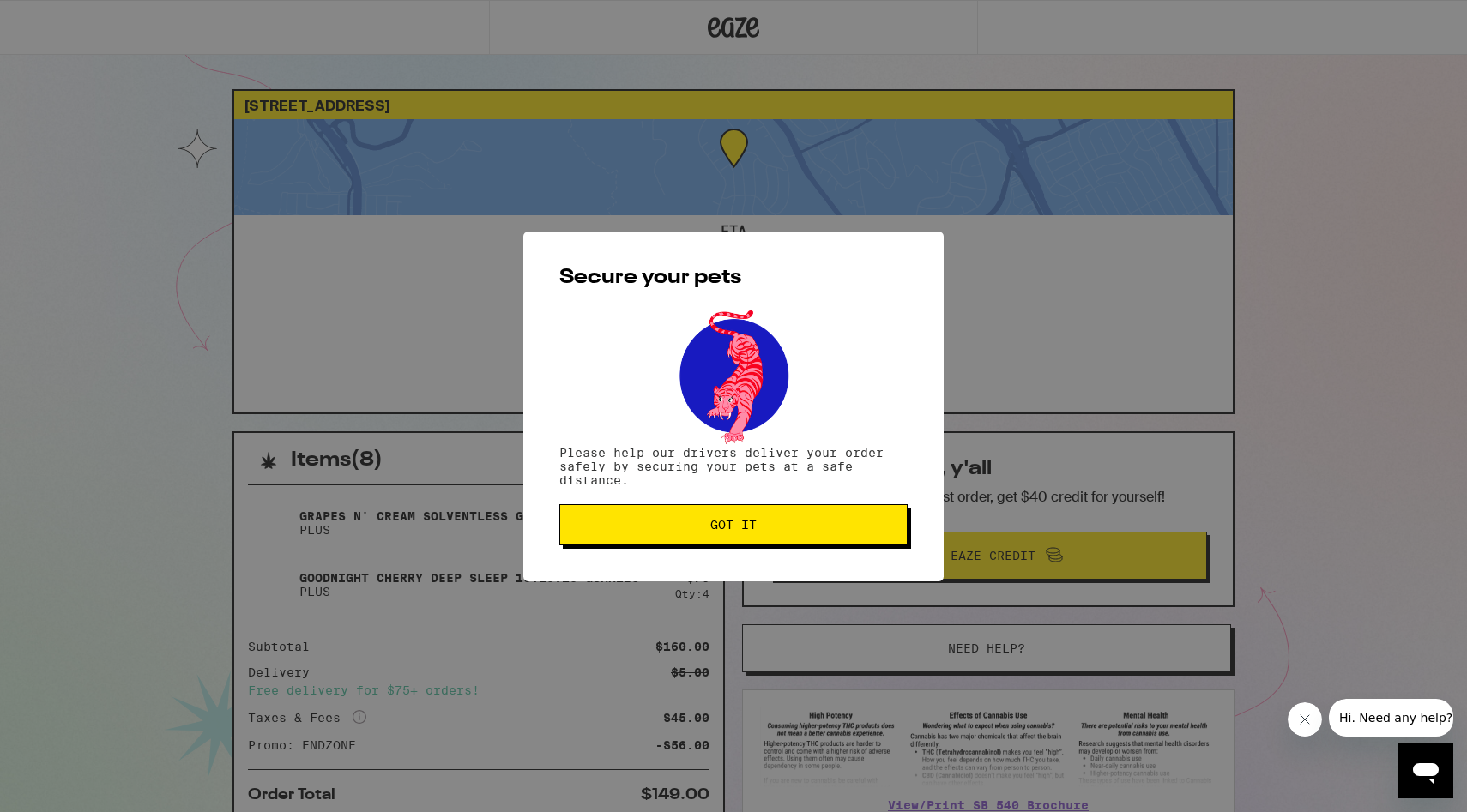
click at [738, 531] on span "Got it" at bounding box center [734, 525] width 46 height 12
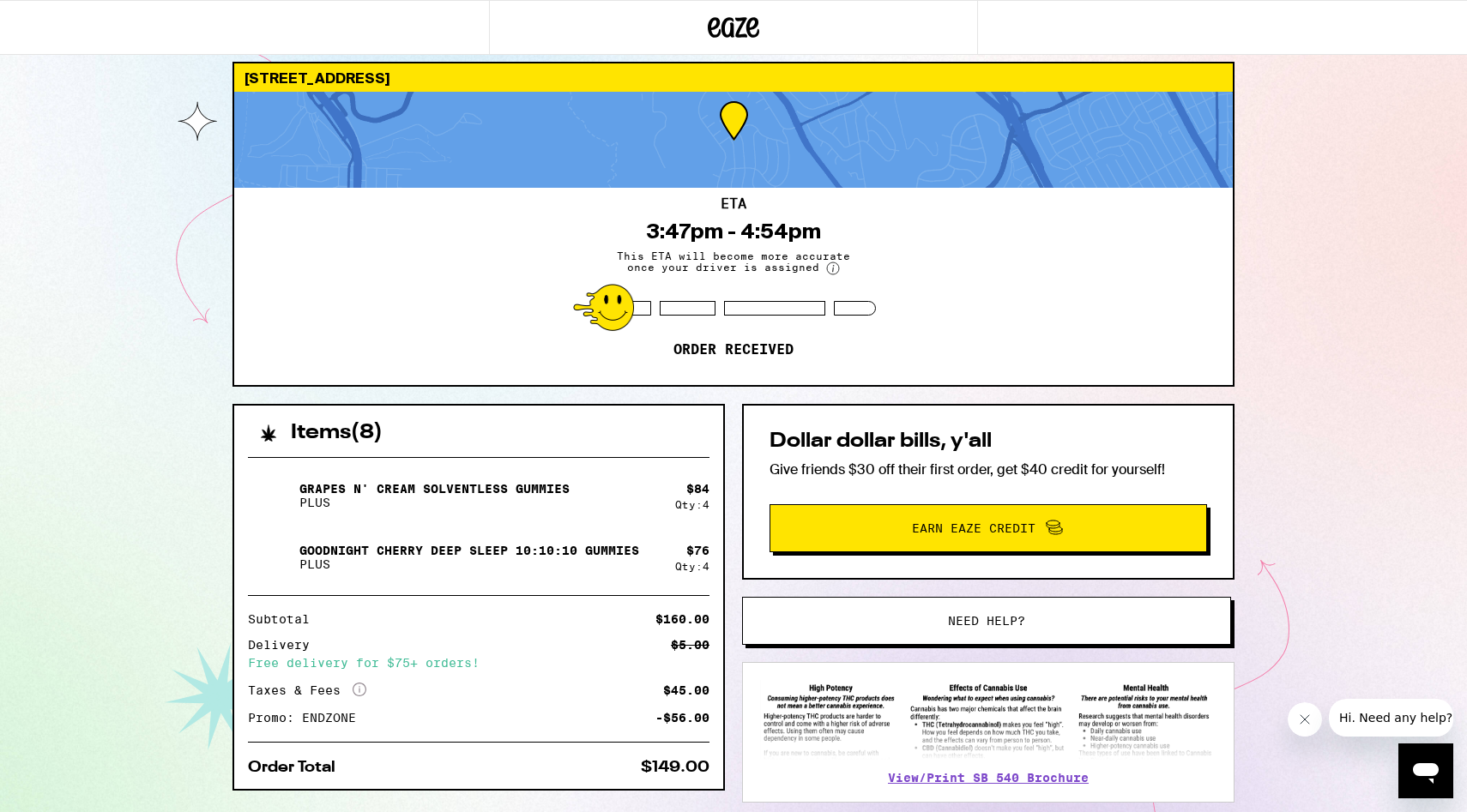
scroll to position [29, 0]
